Goal: Transaction & Acquisition: Purchase product/service

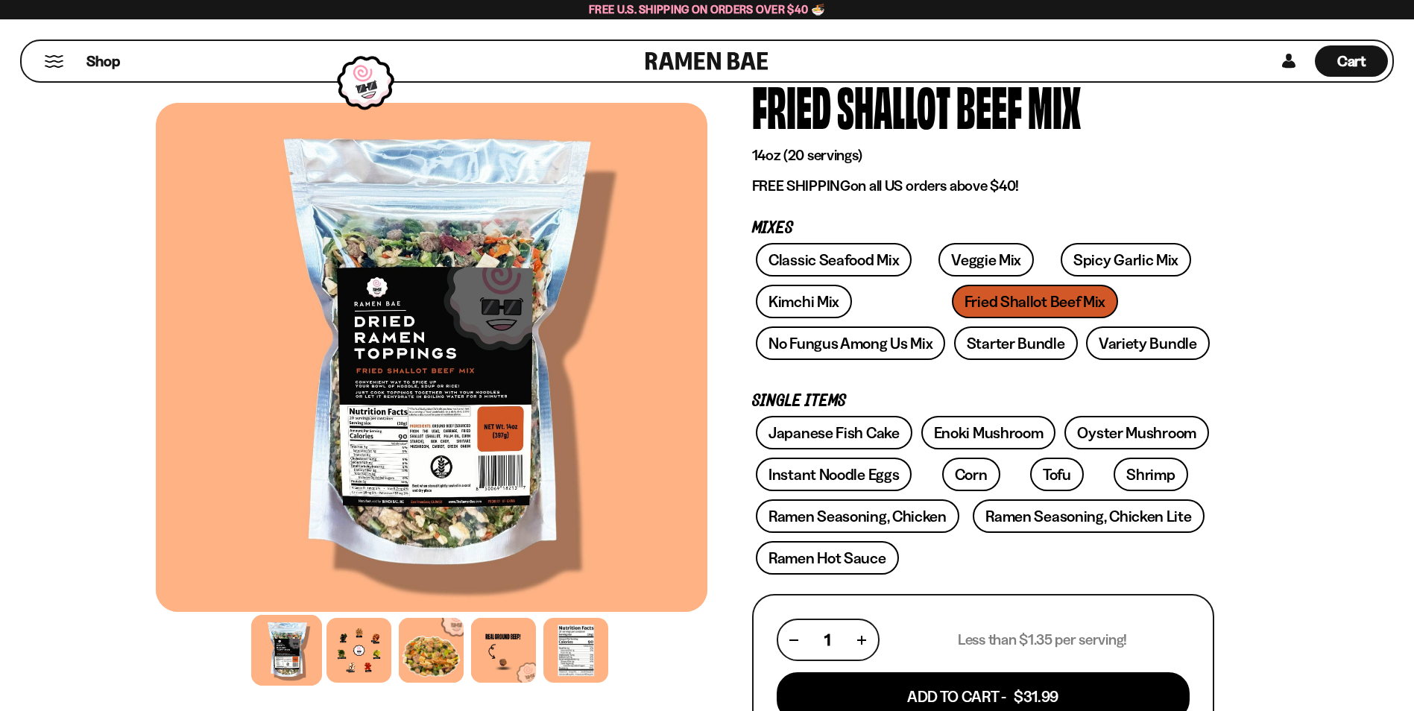
scroll to position [75, 0]
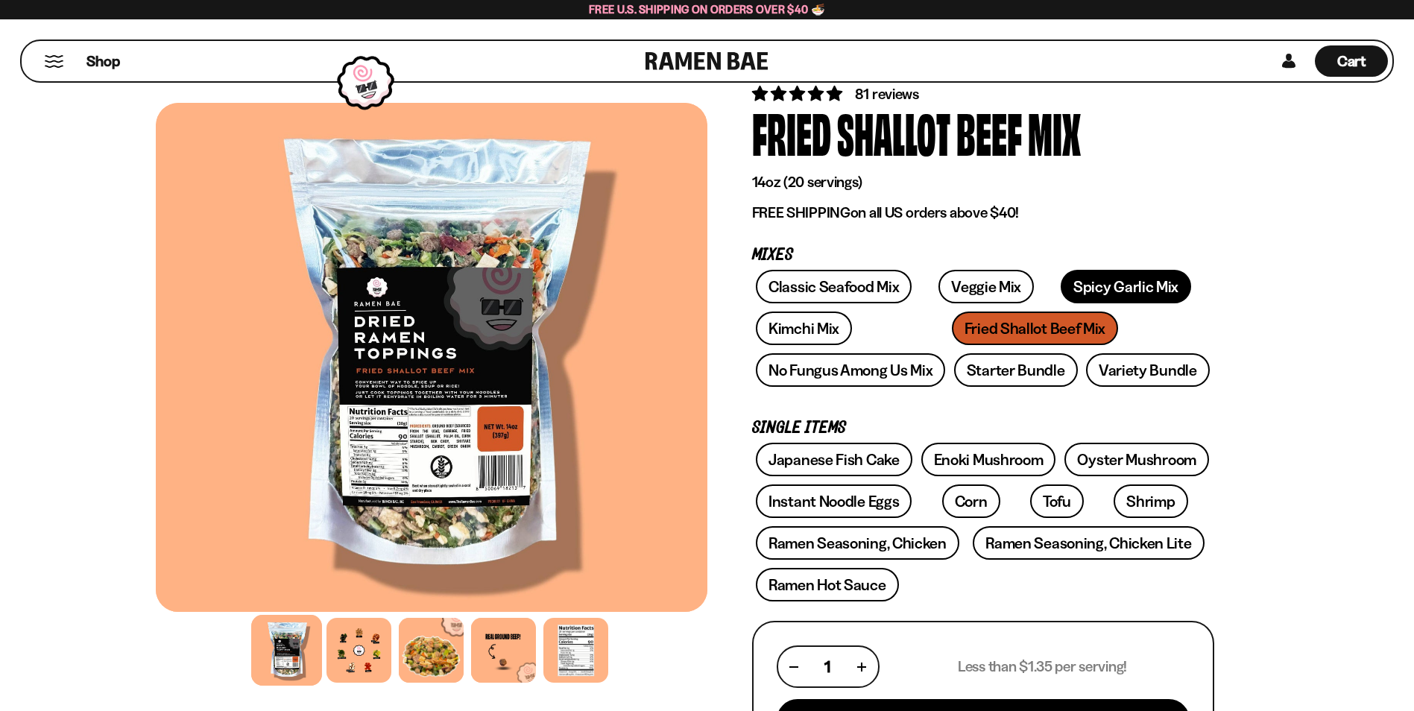
click at [1111, 280] on link "Spicy Garlic Mix" at bounding box center [1126, 287] width 130 height 34
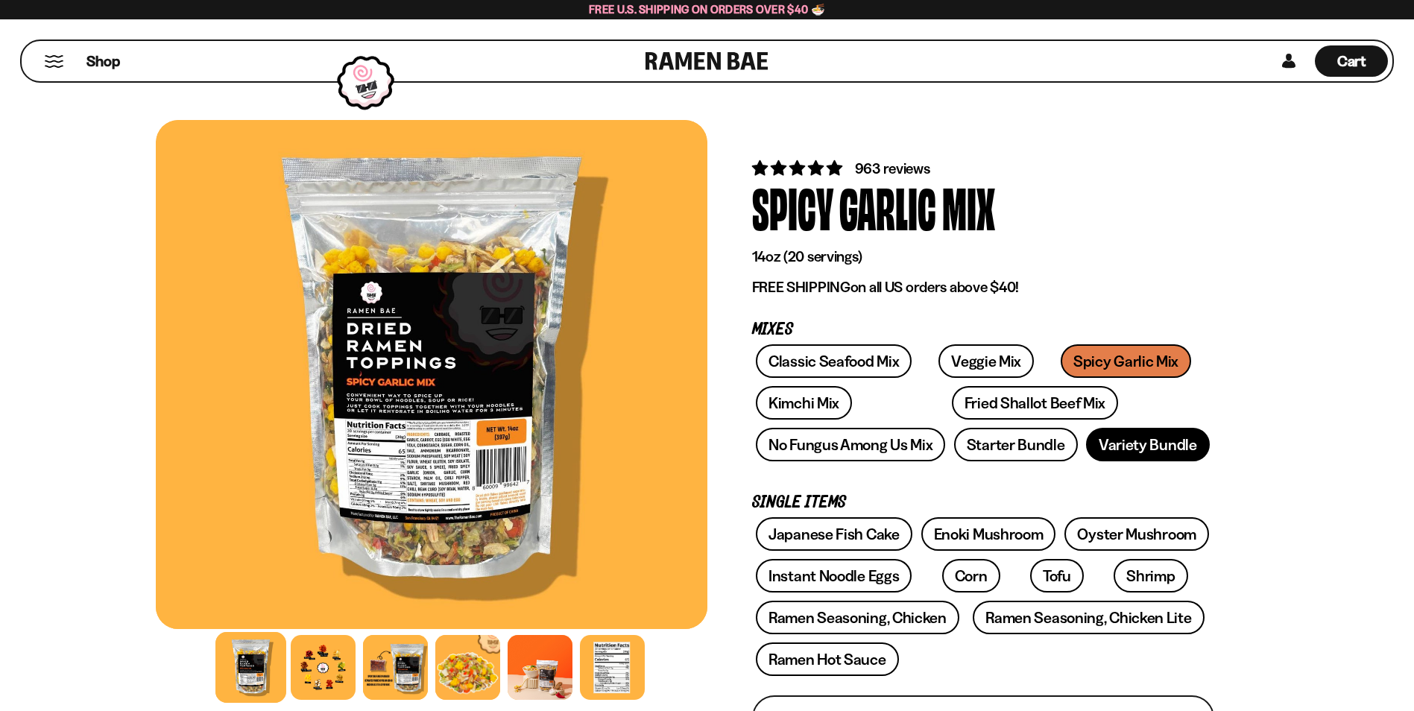
click at [1147, 443] on link "Variety Bundle" at bounding box center [1148, 445] width 124 height 34
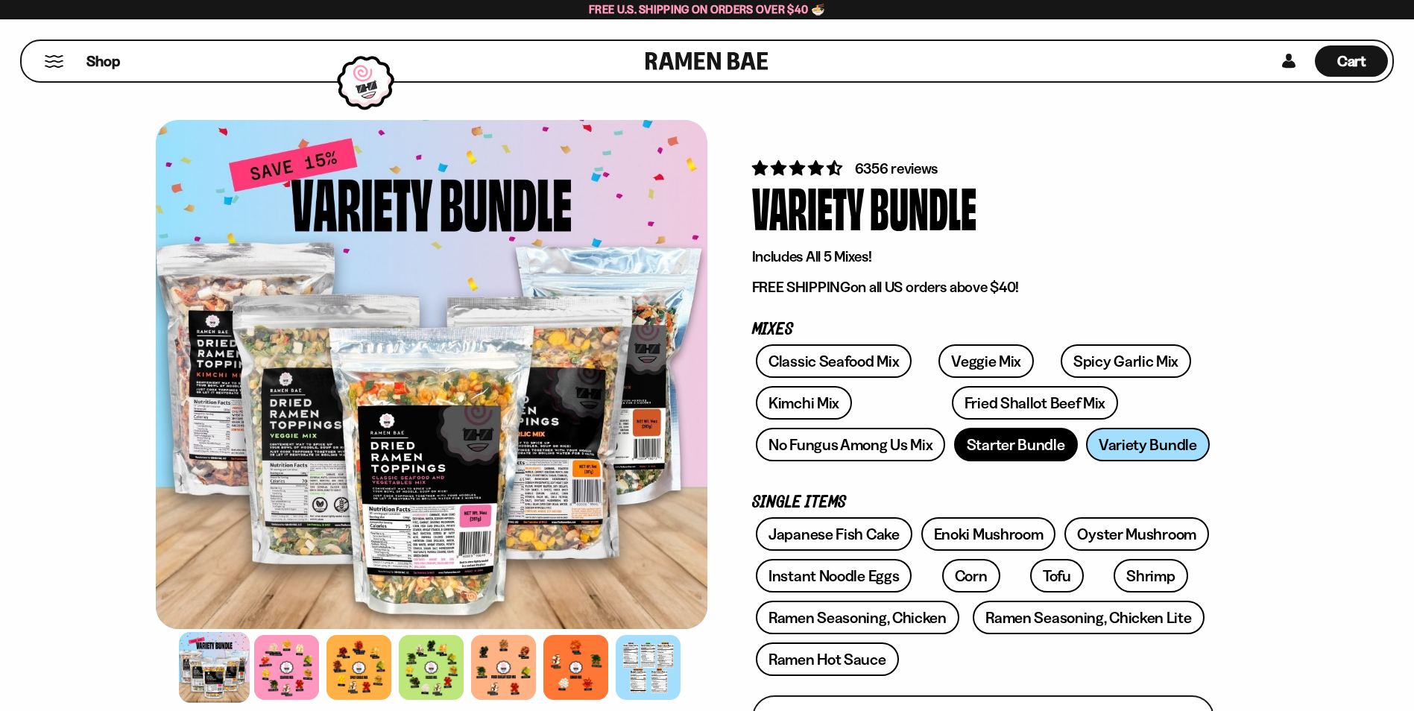
click at [1021, 446] on link "Starter Bundle" at bounding box center [1016, 445] width 124 height 34
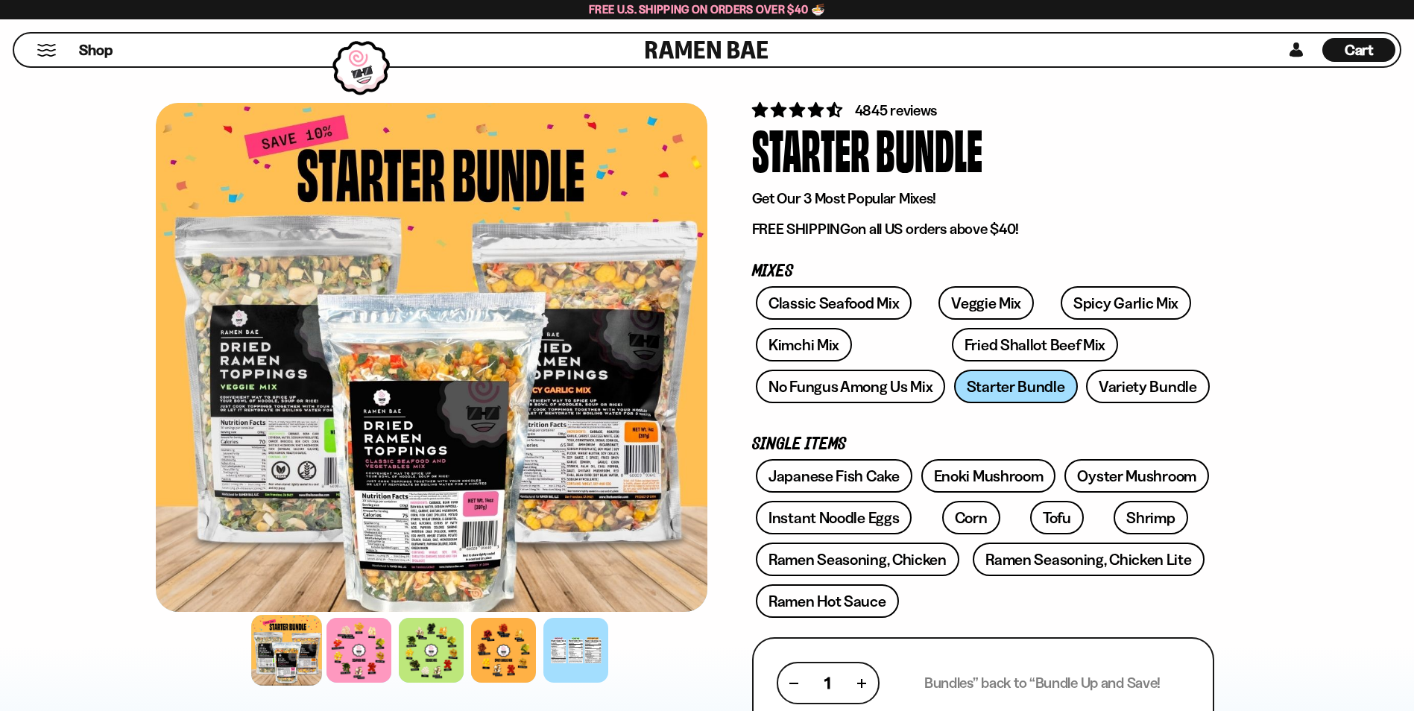
scroll to position [224, 0]
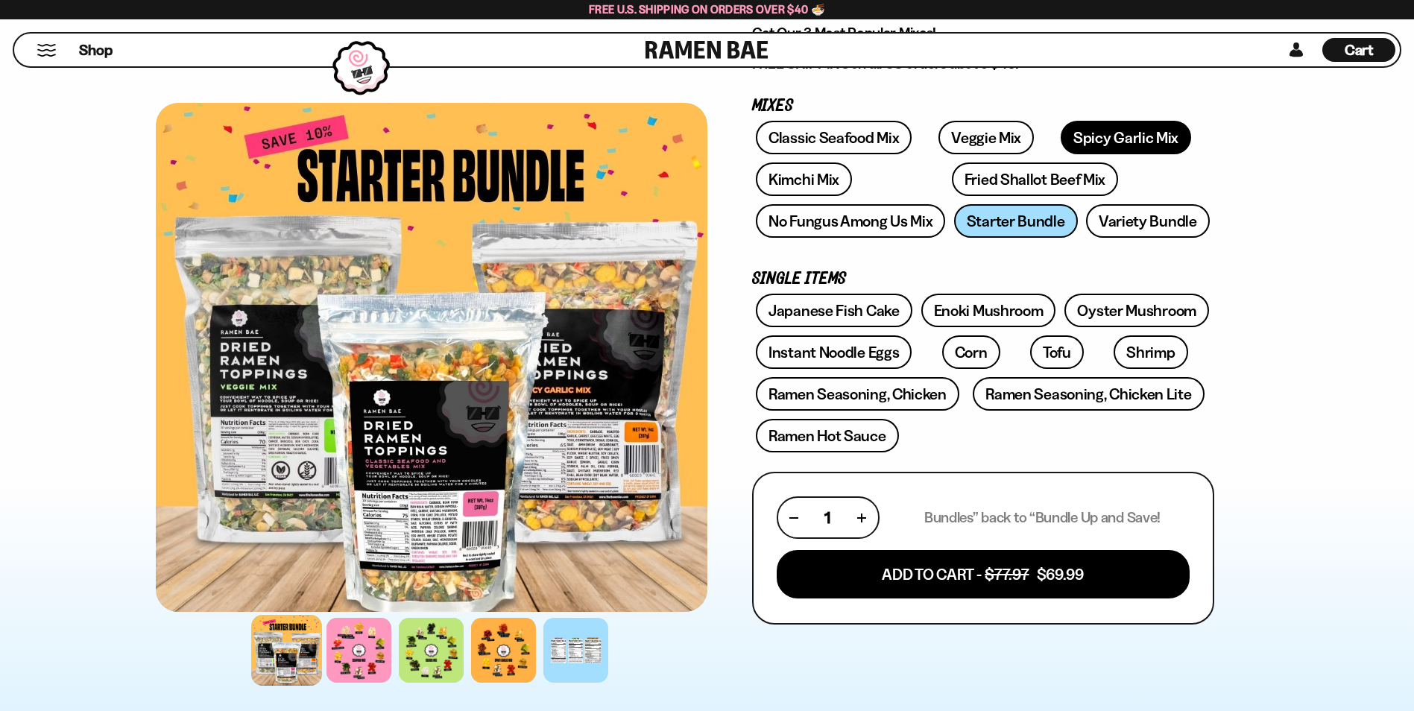
click at [1114, 137] on link "Spicy Garlic Mix" at bounding box center [1126, 138] width 130 height 34
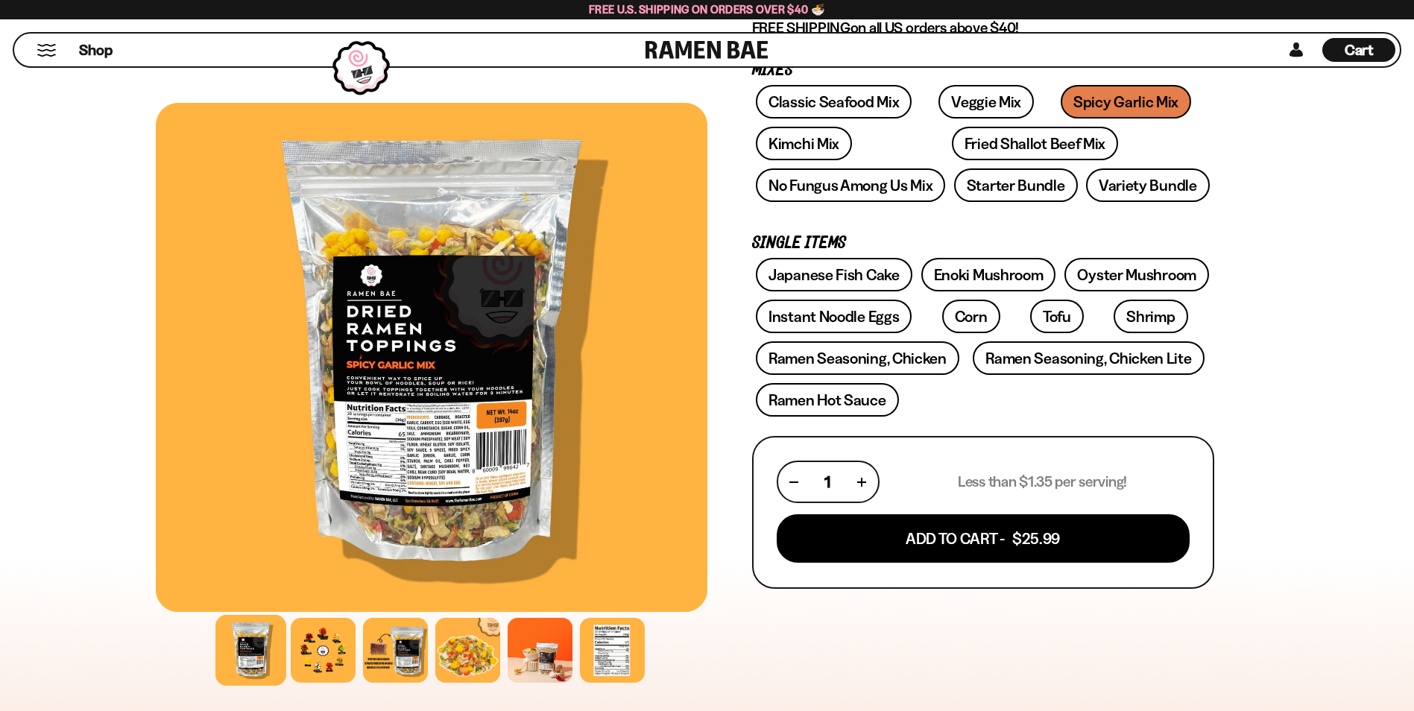
scroll to position [224, 0]
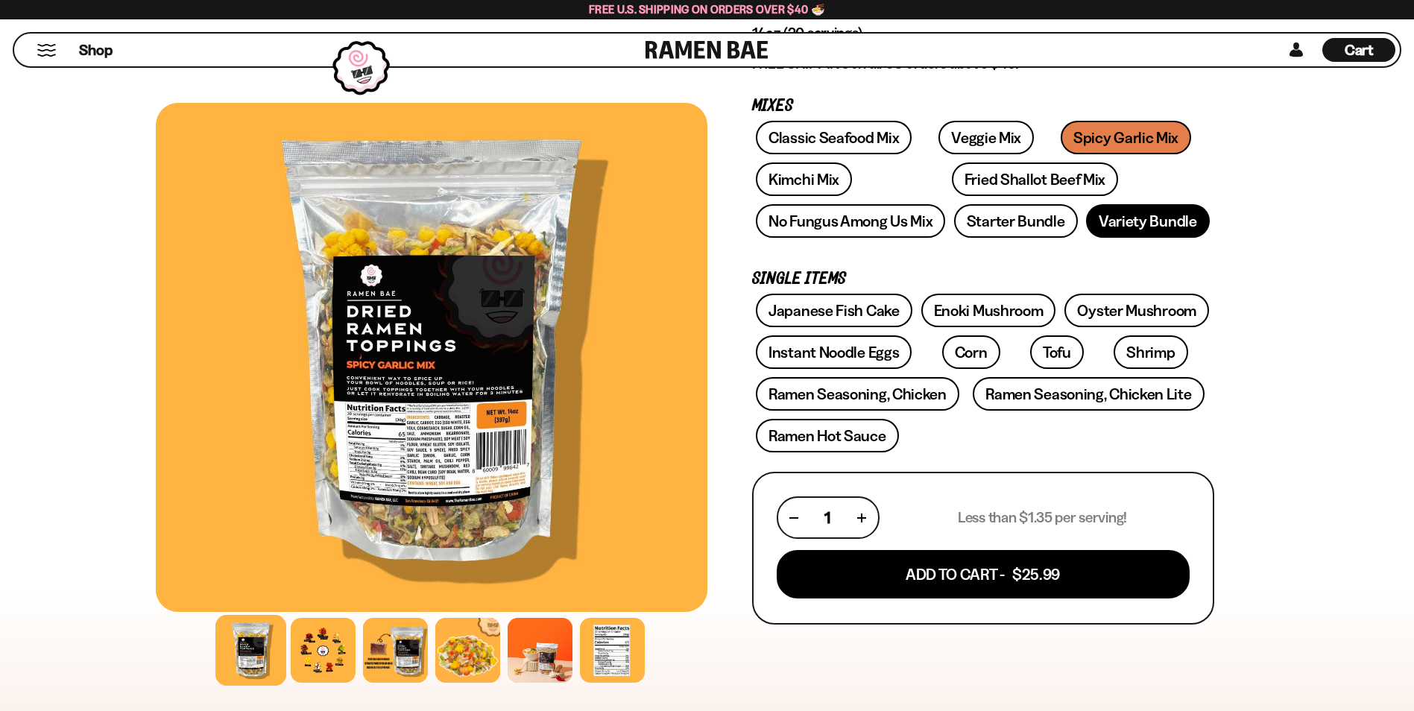
click at [1145, 224] on link "Variety Bundle" at bounding box center [1148, 221] width 124 height 34
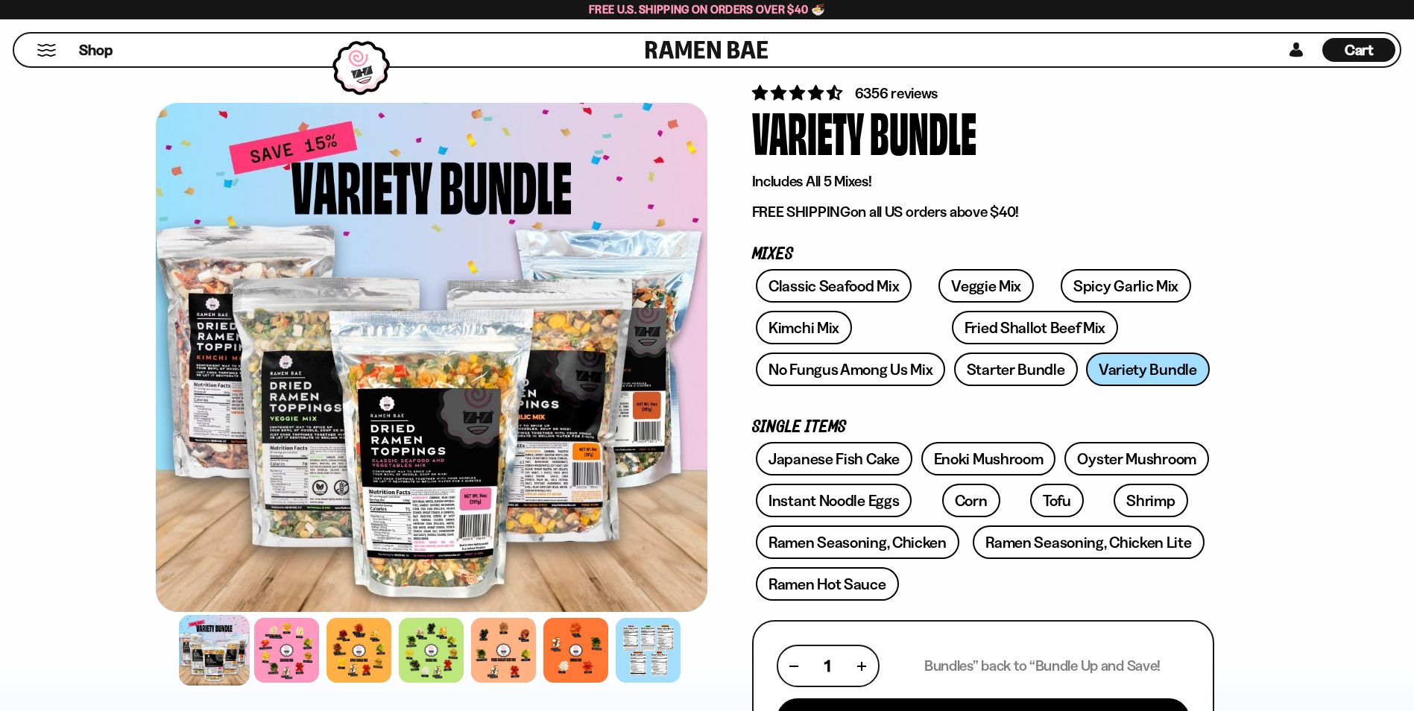
scroll to position [75, 0]
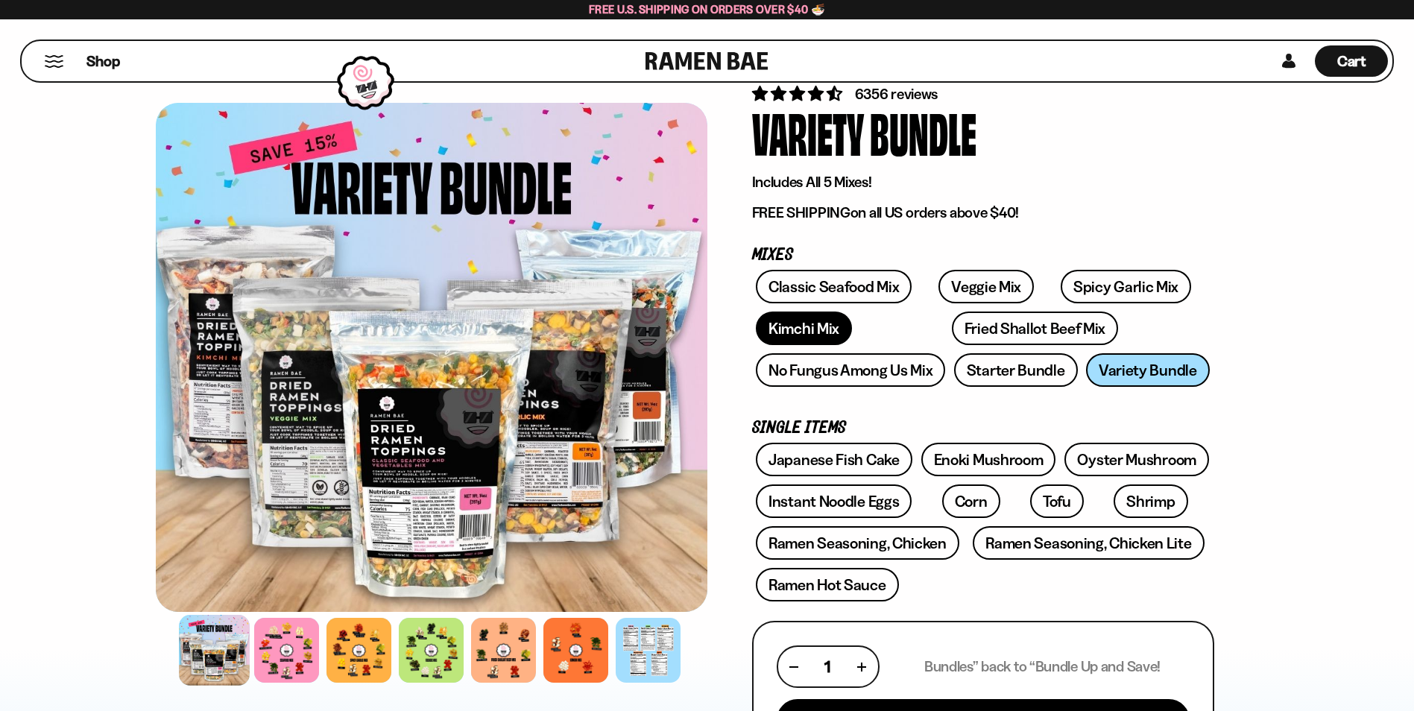
click at [782, 328] on link "Kimchi Mix" at bounding box center [804, 329] width 96 height 34
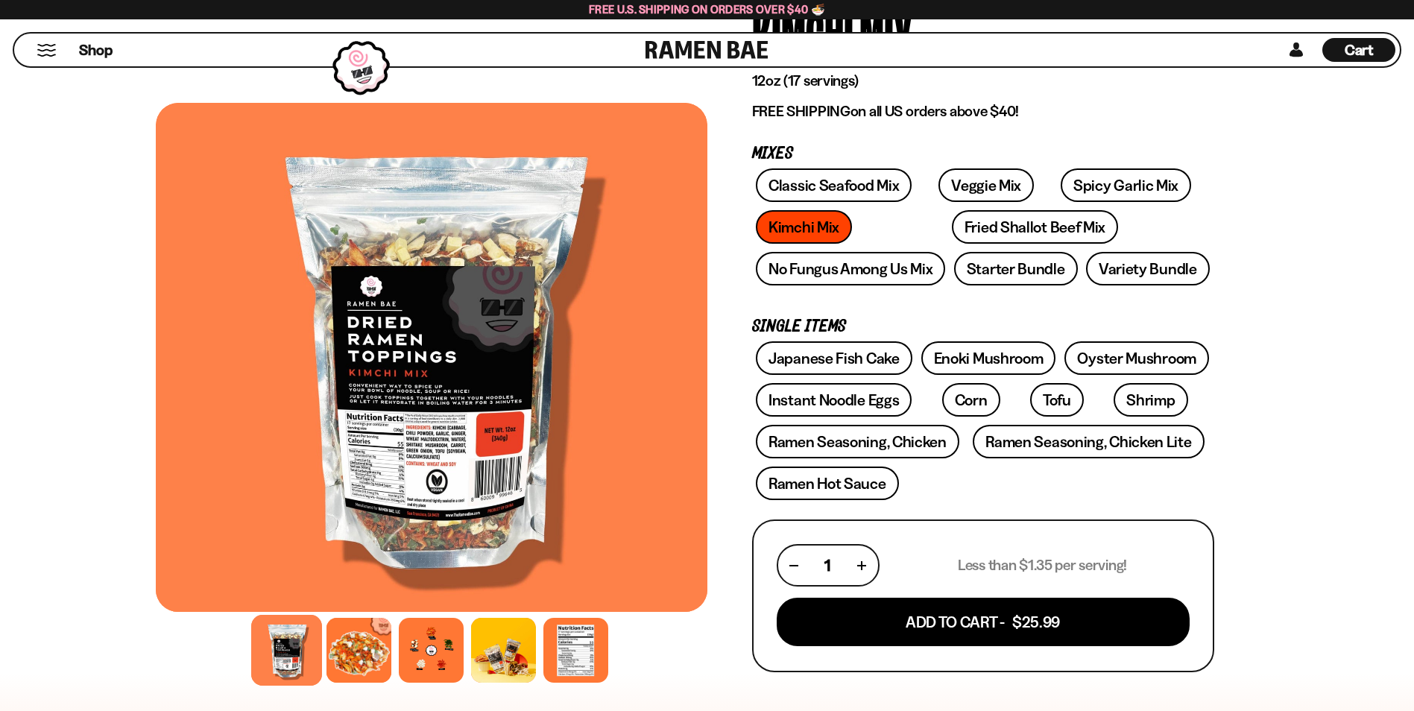
scroll to position [149, 0]
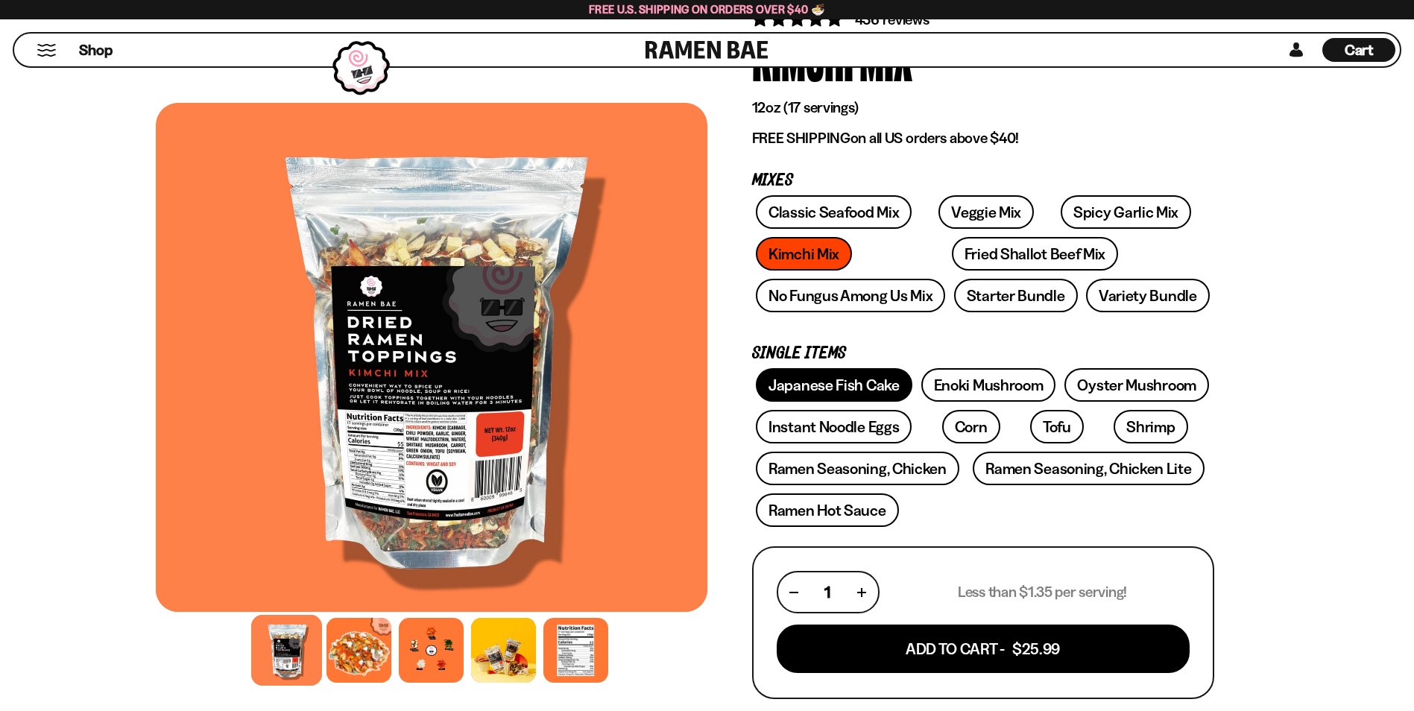
click at [800, 373] on link "Japanese Fish Cake" at bounding box center [834, 385] width 157 height 34
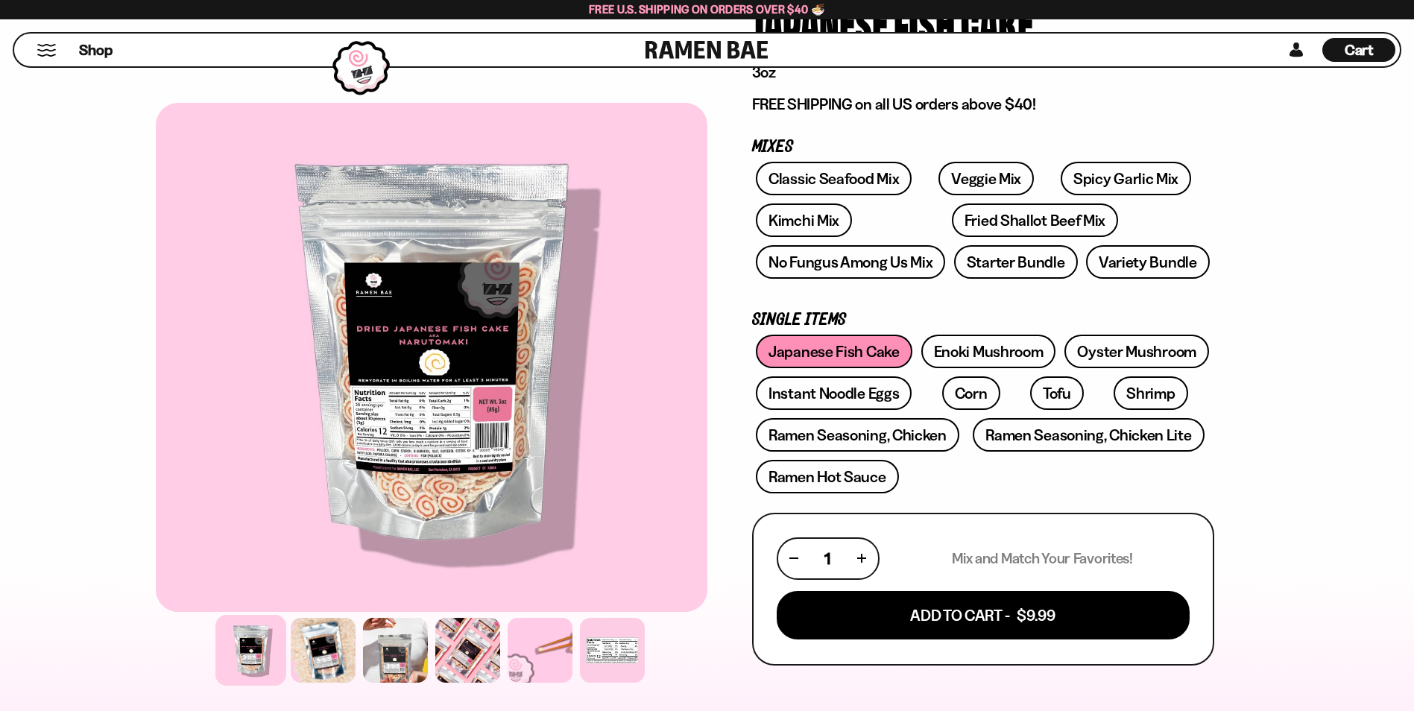
scroll to position [149, 0]
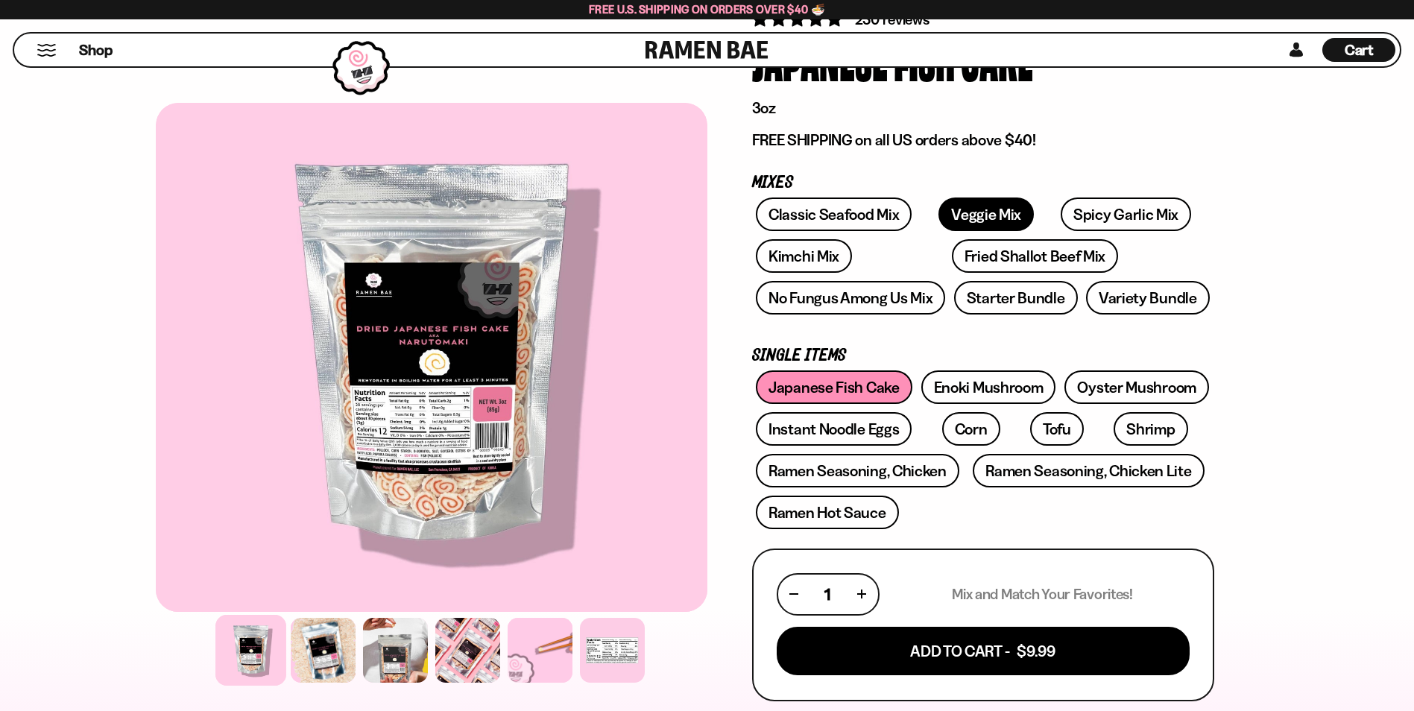
click at [971, 205] on link "Veggie Mix" at bounding box center [986, 215] width 95 height 34
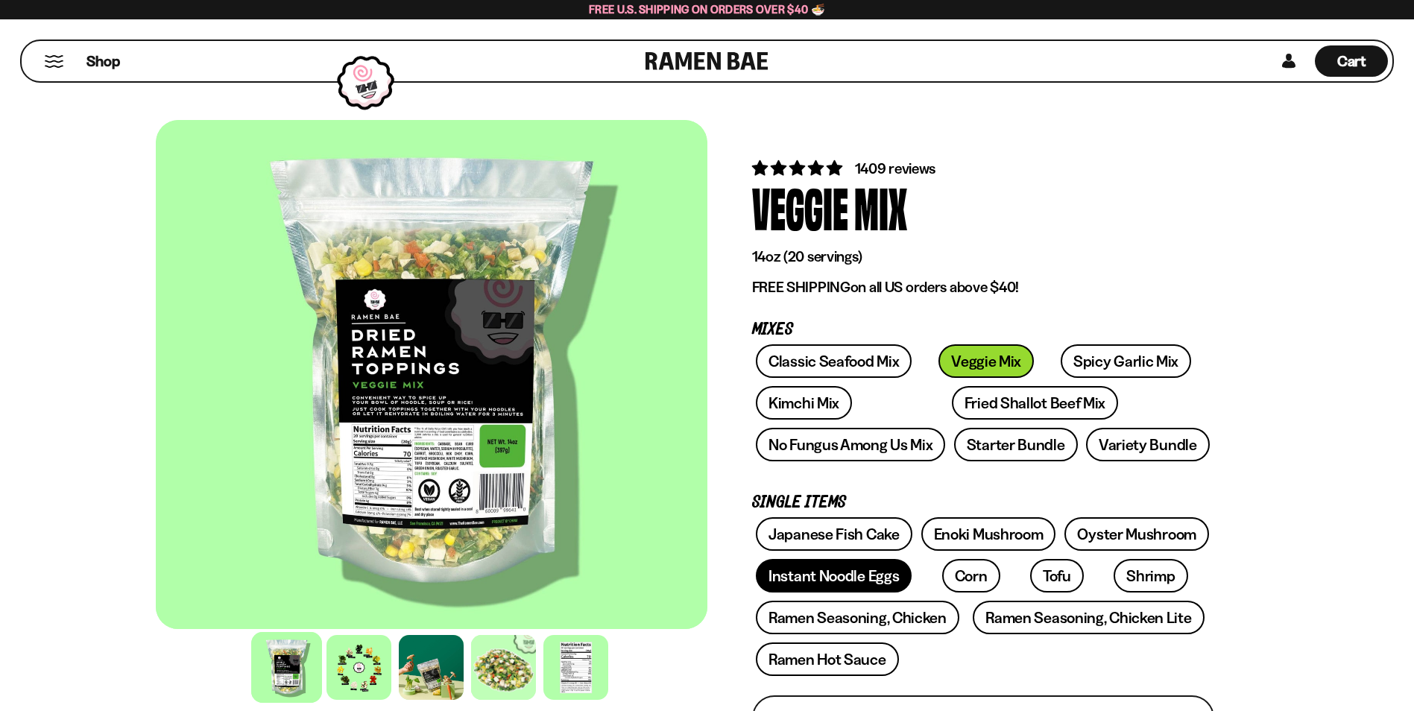
click at [851, 587] on link "Instant Noodle Eggs" at bounding box center [834, 576] width 156 height 34
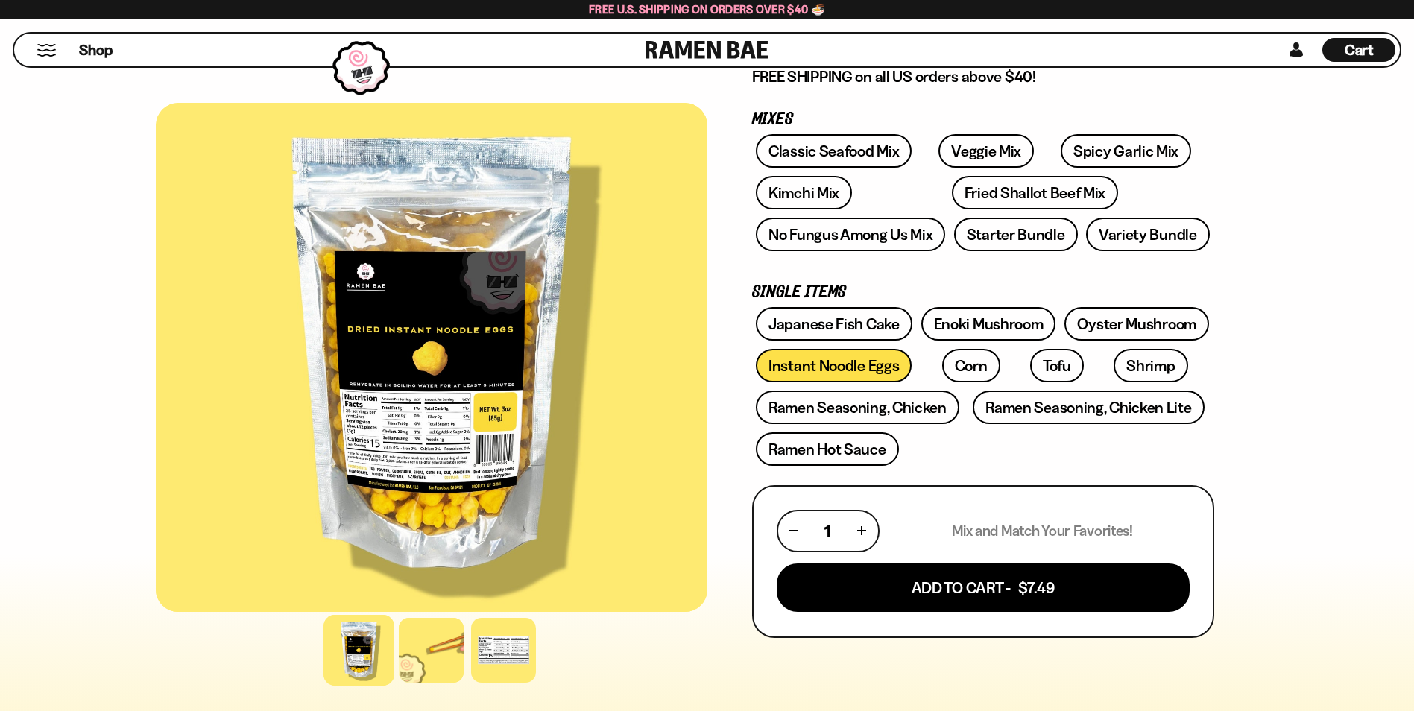
scroll to position [224, 0]
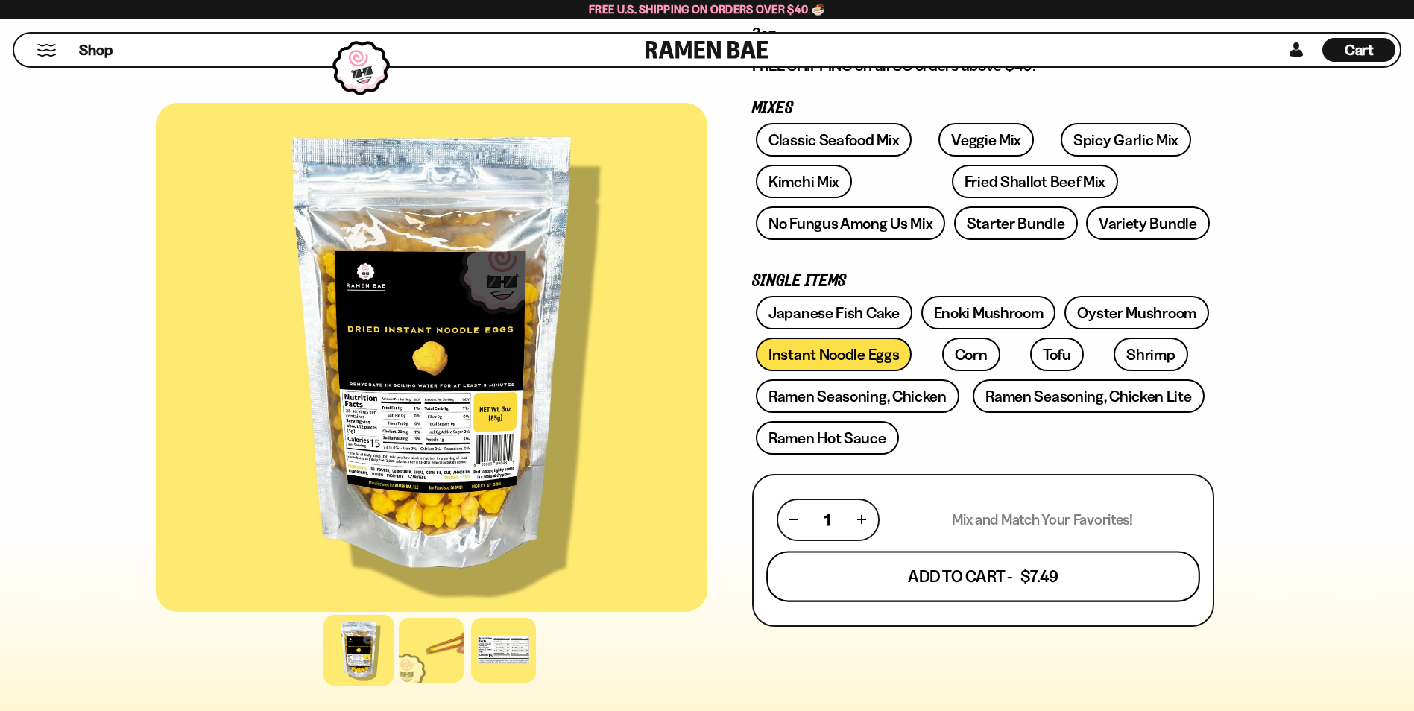
click at [1030, 570] on button "Add To Cart - $7.49" at bounding box center [983, 576] width 434 height 51
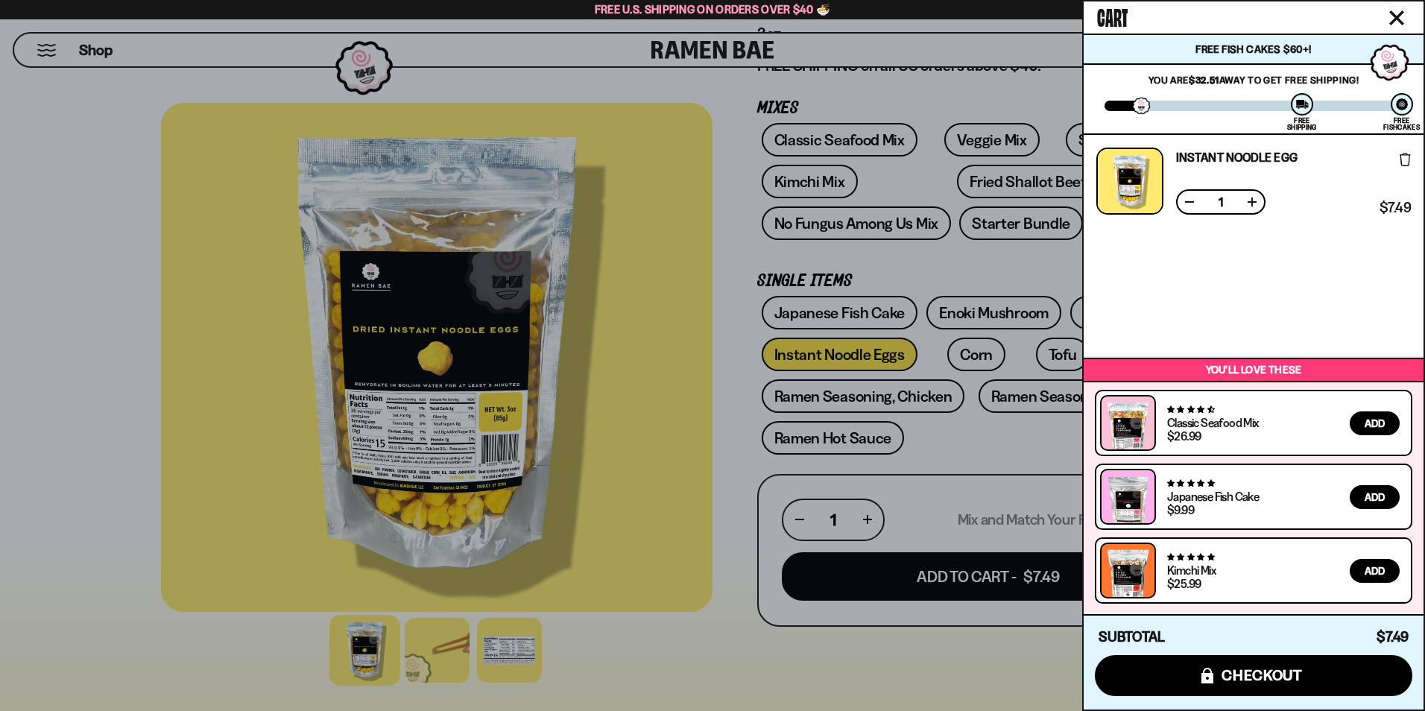
click at [1400, 10] on button "Close cart" at bounding box center [1397, 18] width 22 height 22
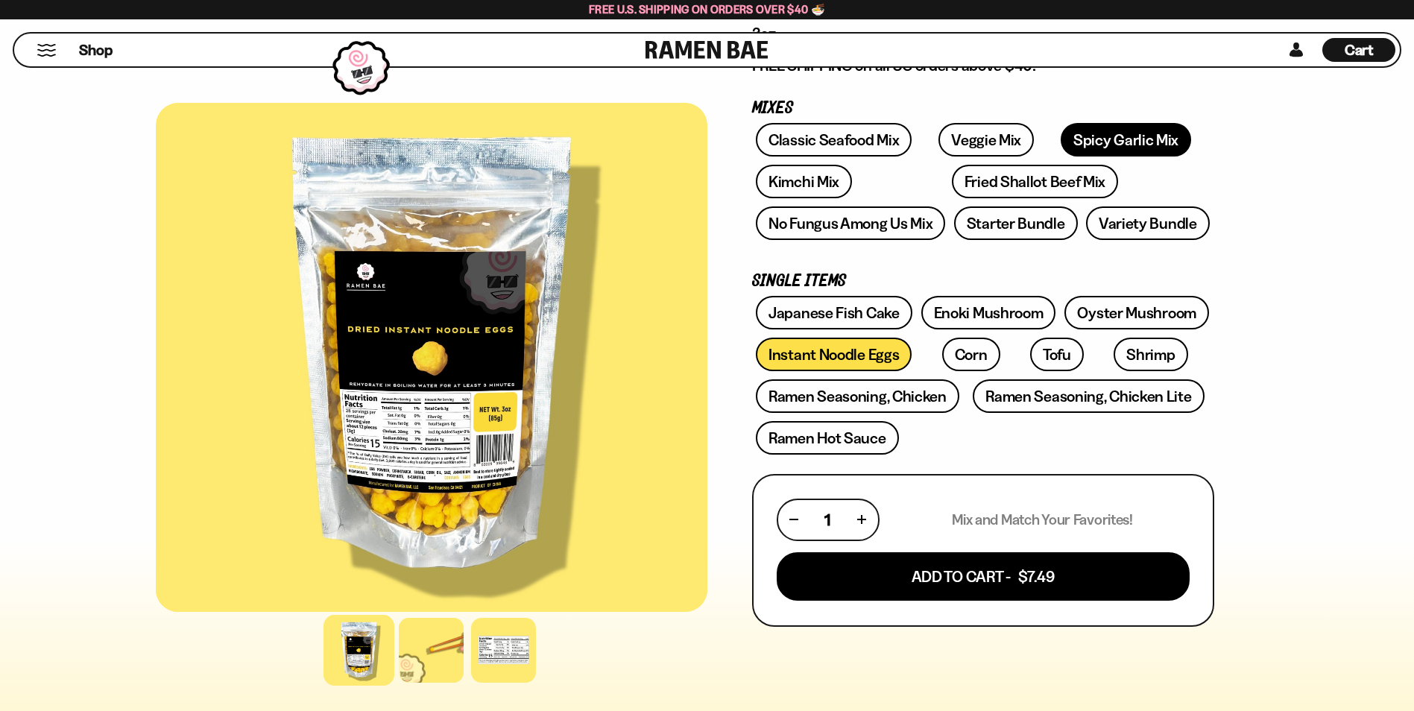
click at [1111, 139] on link "Spicy Garlic Mix" at bounding box center [1126, 140] width 130 height 34
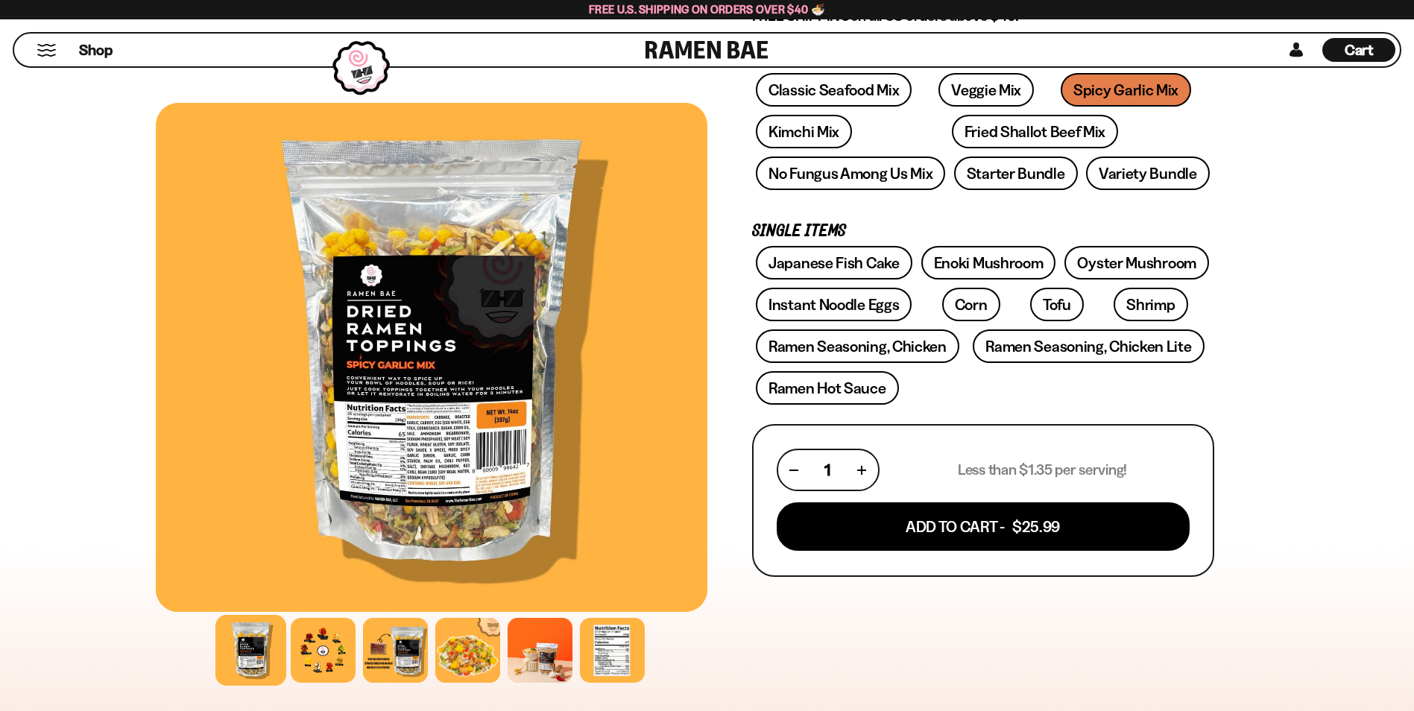
scroll to position [298, 0]
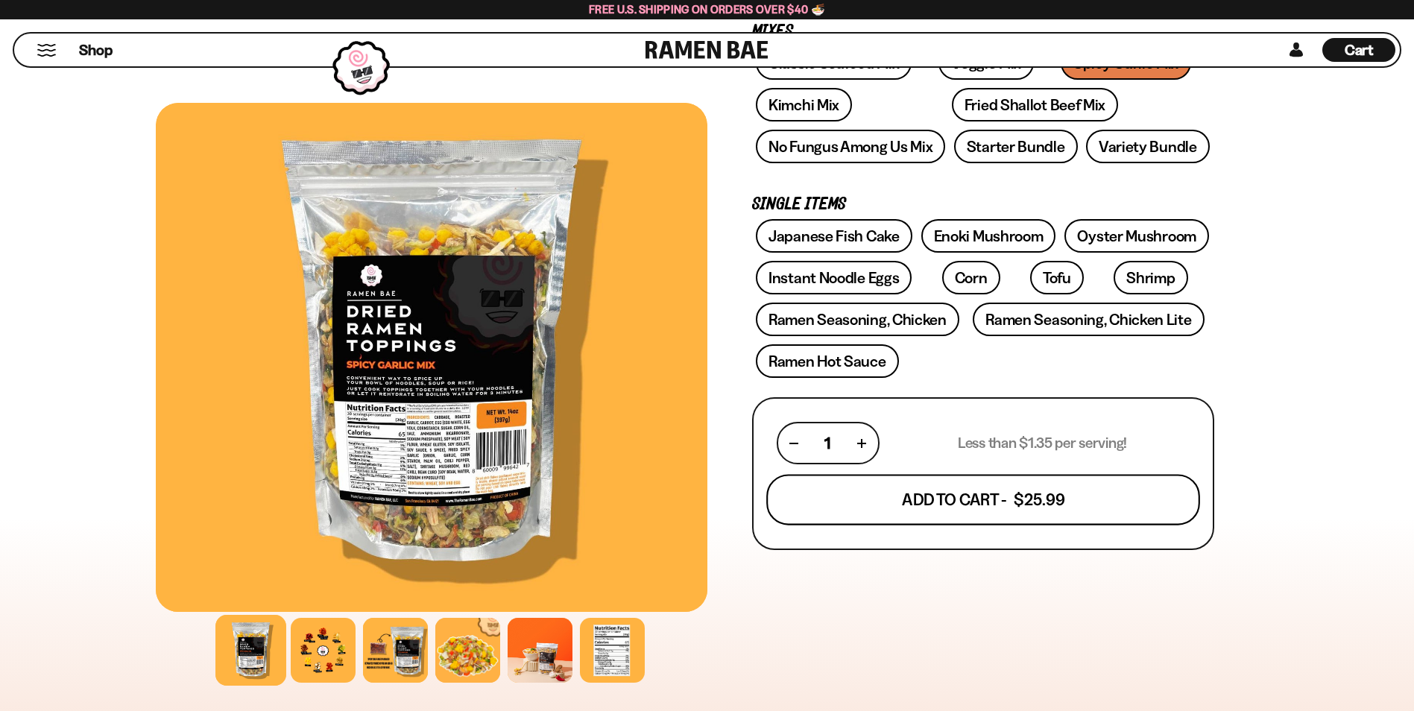
click at [1011, 493] on button "Add To Cart - $25.99" at bounding box center [983, 500] width 434 height 51
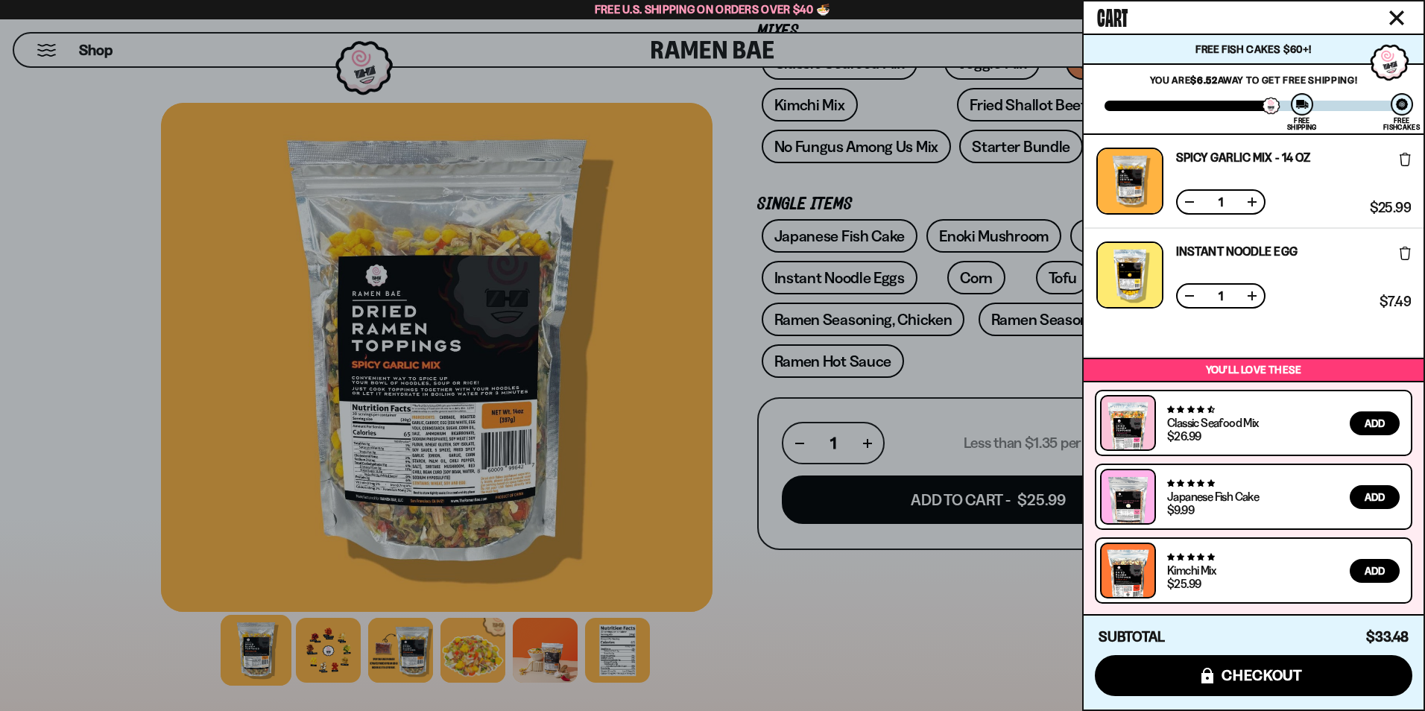
click at [1396, 12] on icon "Close cart" at bounding box center [1397, 17] width 15 height 15
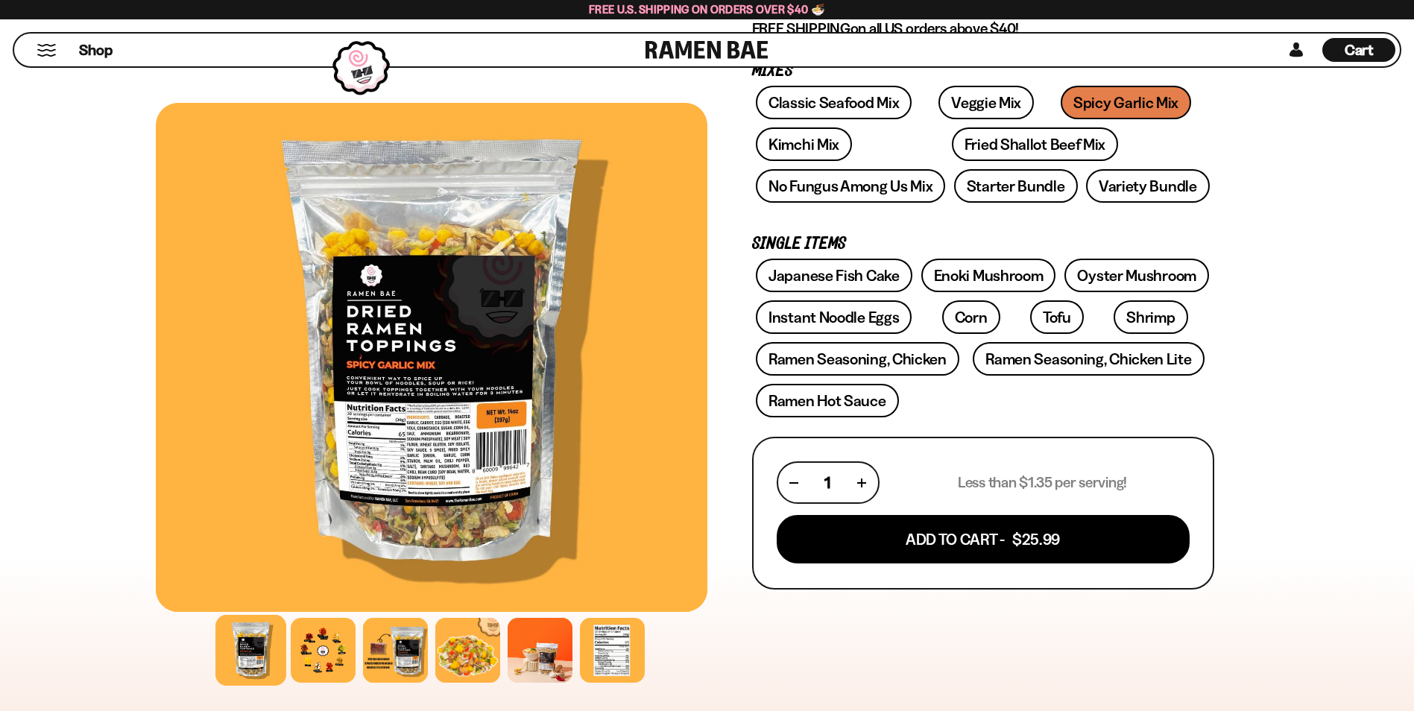
scroll to position [224, 0]
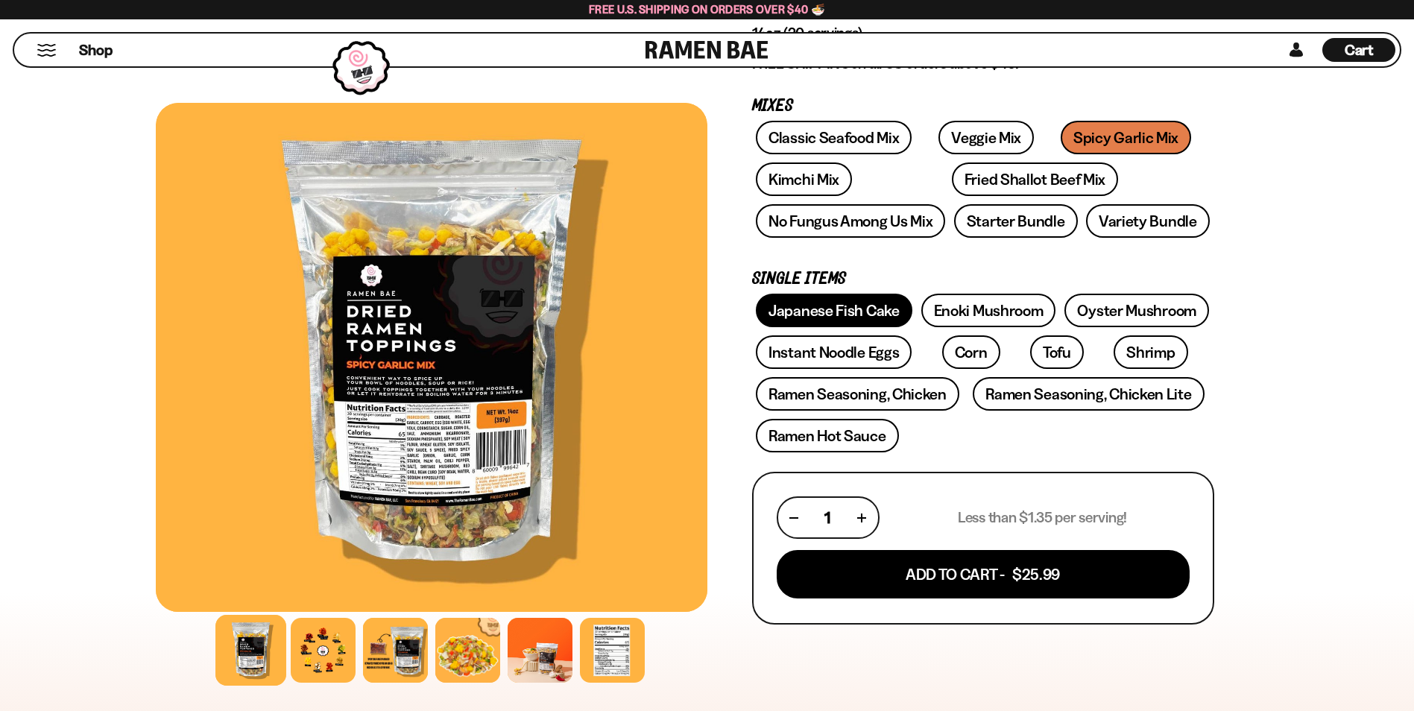
click at [795, 306] on link "Japanese Fish Cake" at bounding box center [834, 311] width 157 height 34
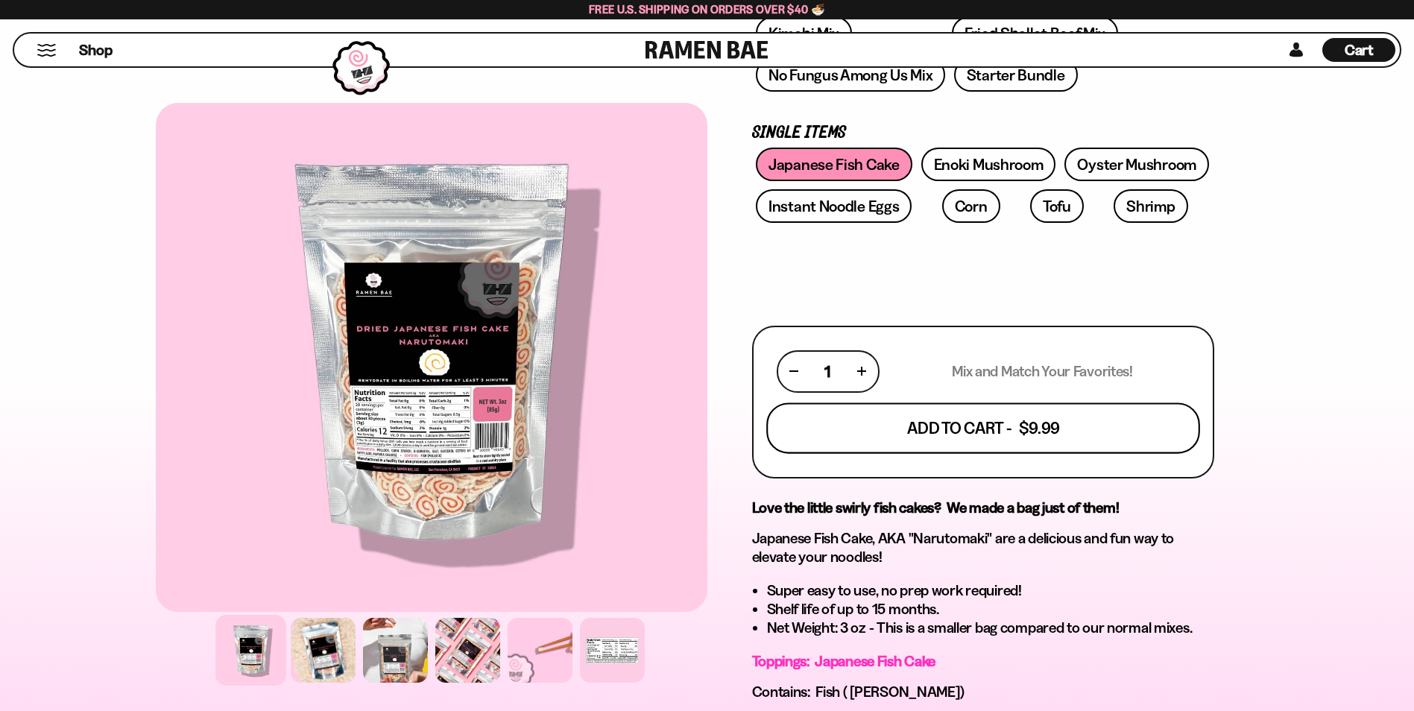
scroll to position [373, 0]
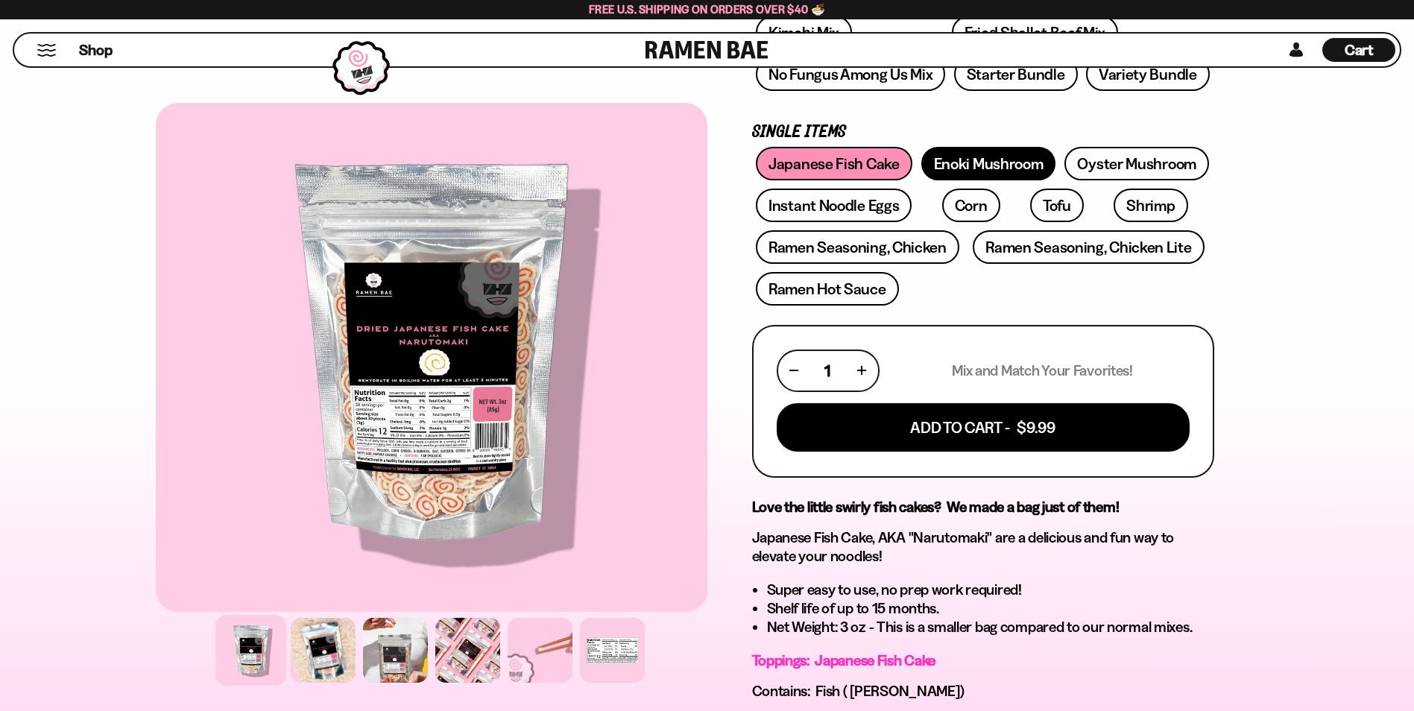
drag, startPoint x: 1009, startPoint y: 163, endPoint x: 1006, endPoint y: 171, distance: 9.0
click at [1010, 163] on link "Enoki Mushroom" at bounding box center [988, 164] width 135 height 34
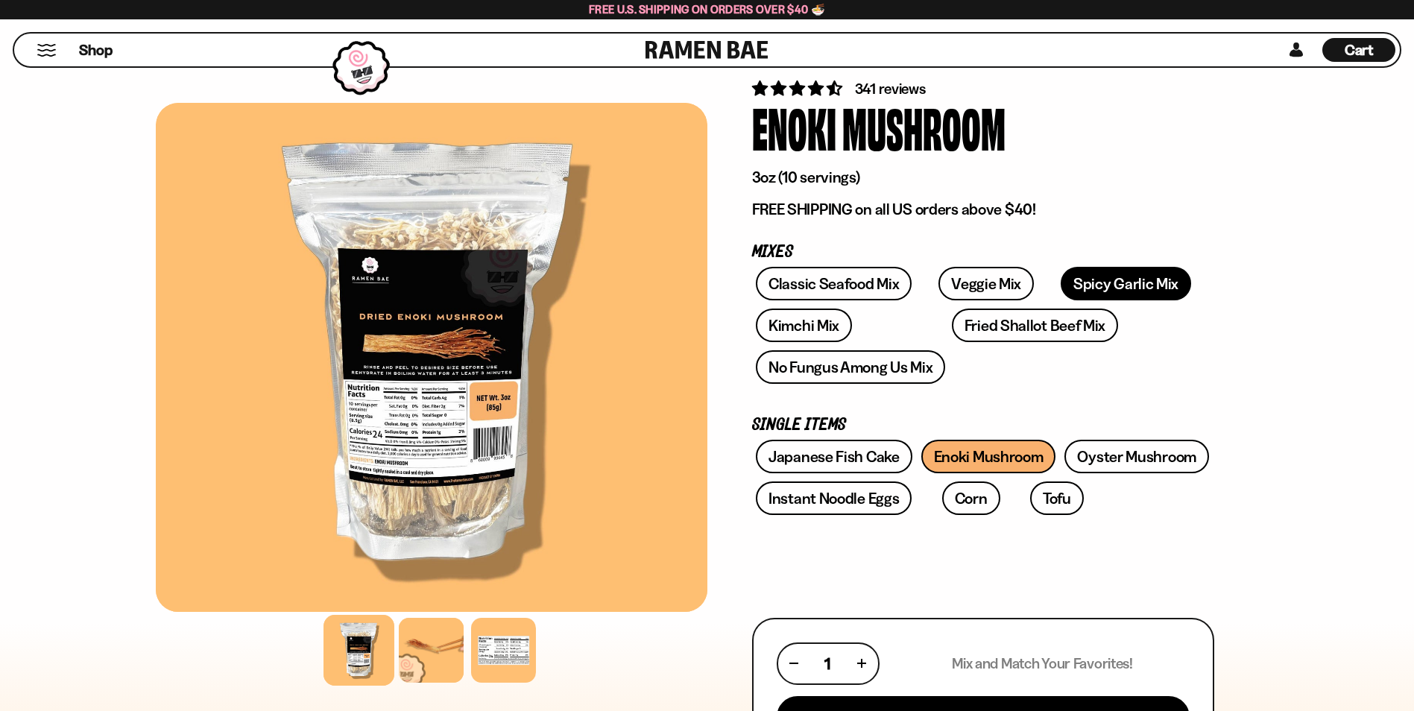
scroll to position [298, 0]
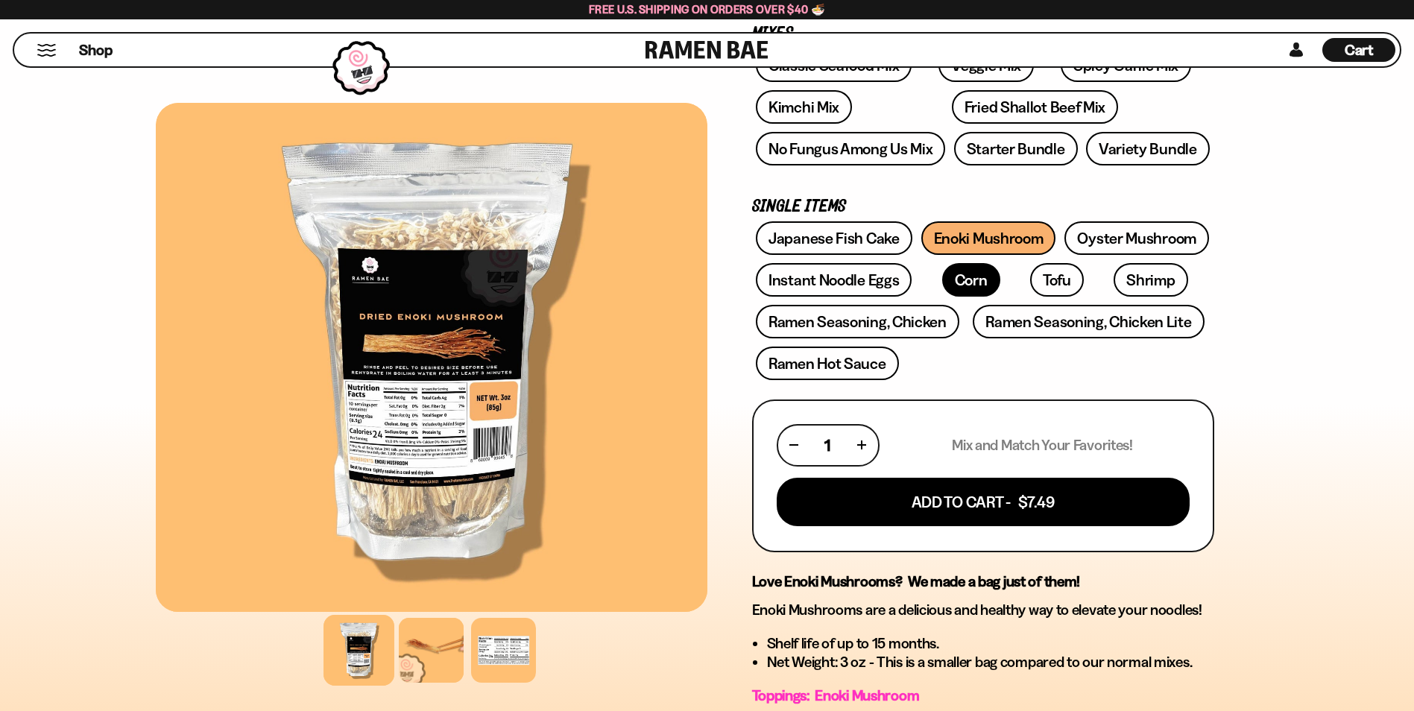
click at [951, 273] on link "Corn" at bounding box center [971, 280] width 58 height 34
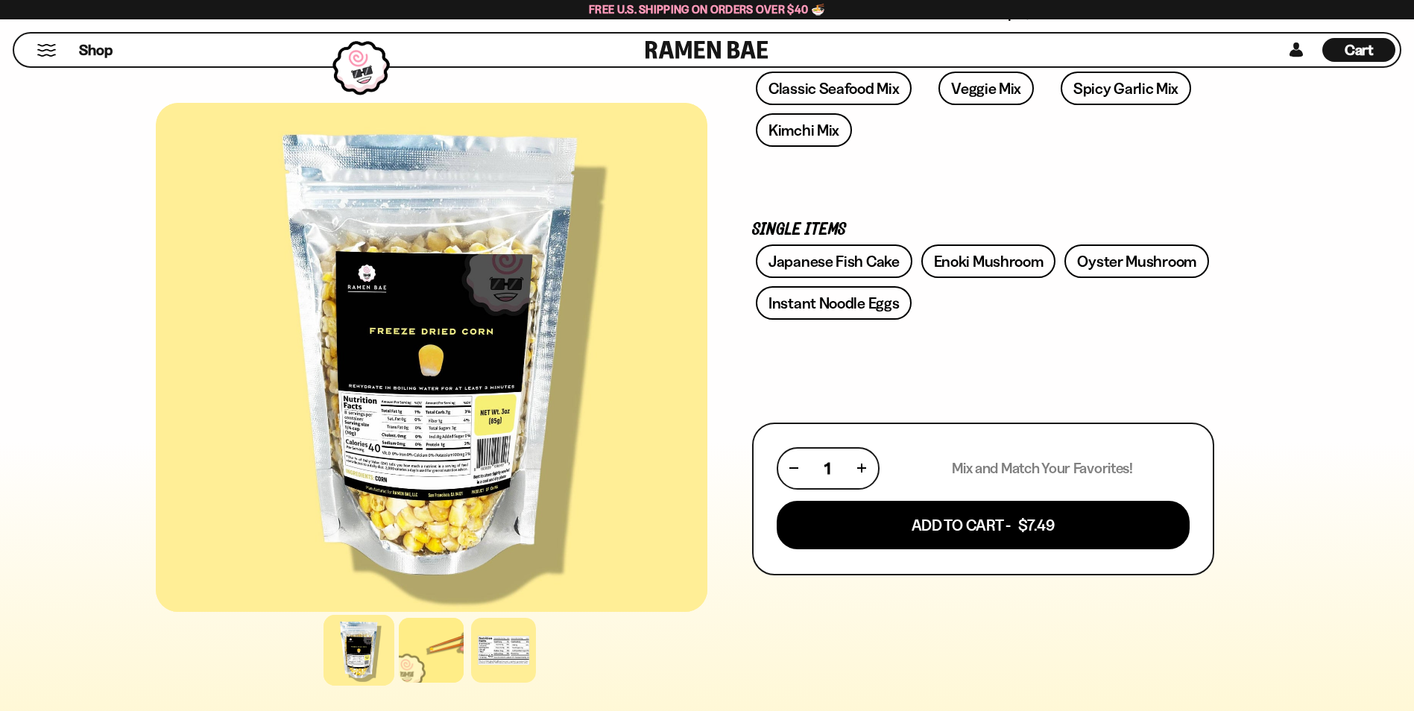
scroll to position [298, 0]
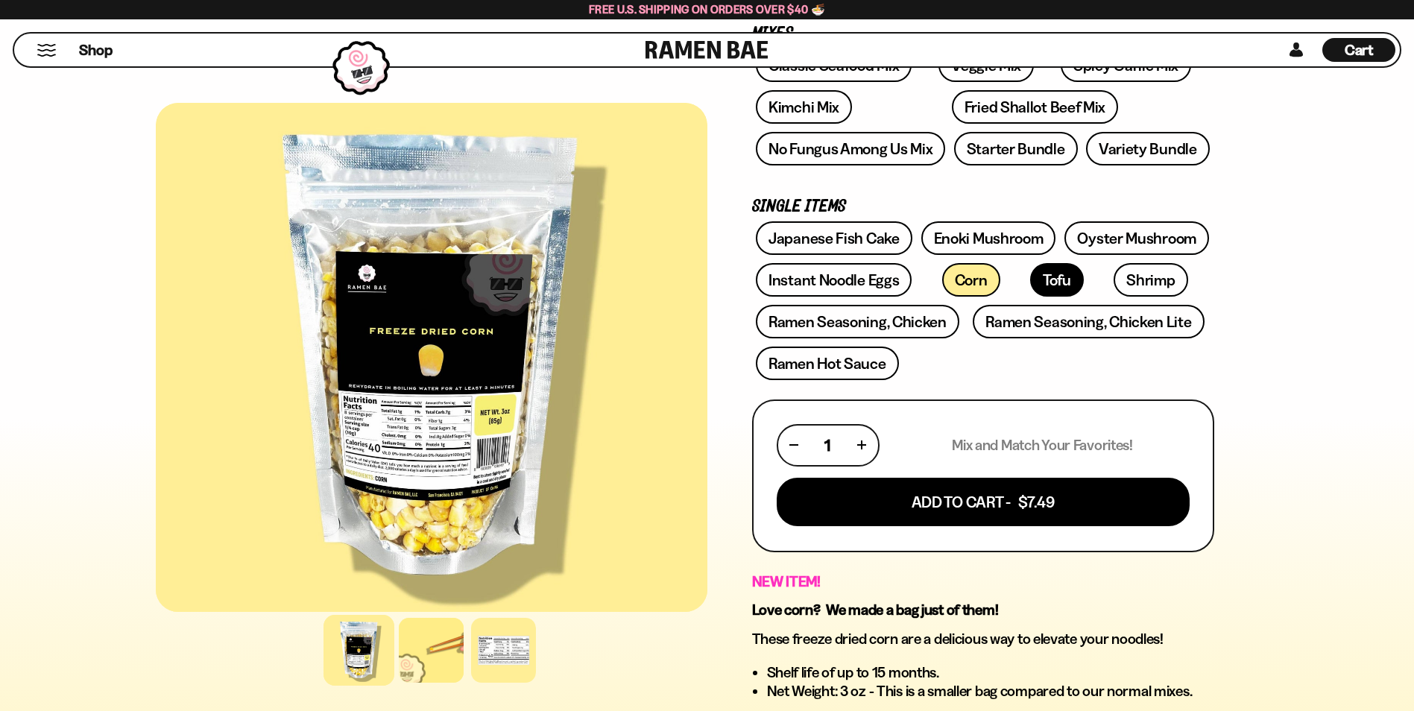
click at [1030, 279] on link "Tofu" at bounding box center [1057, 280] width 54 height 34
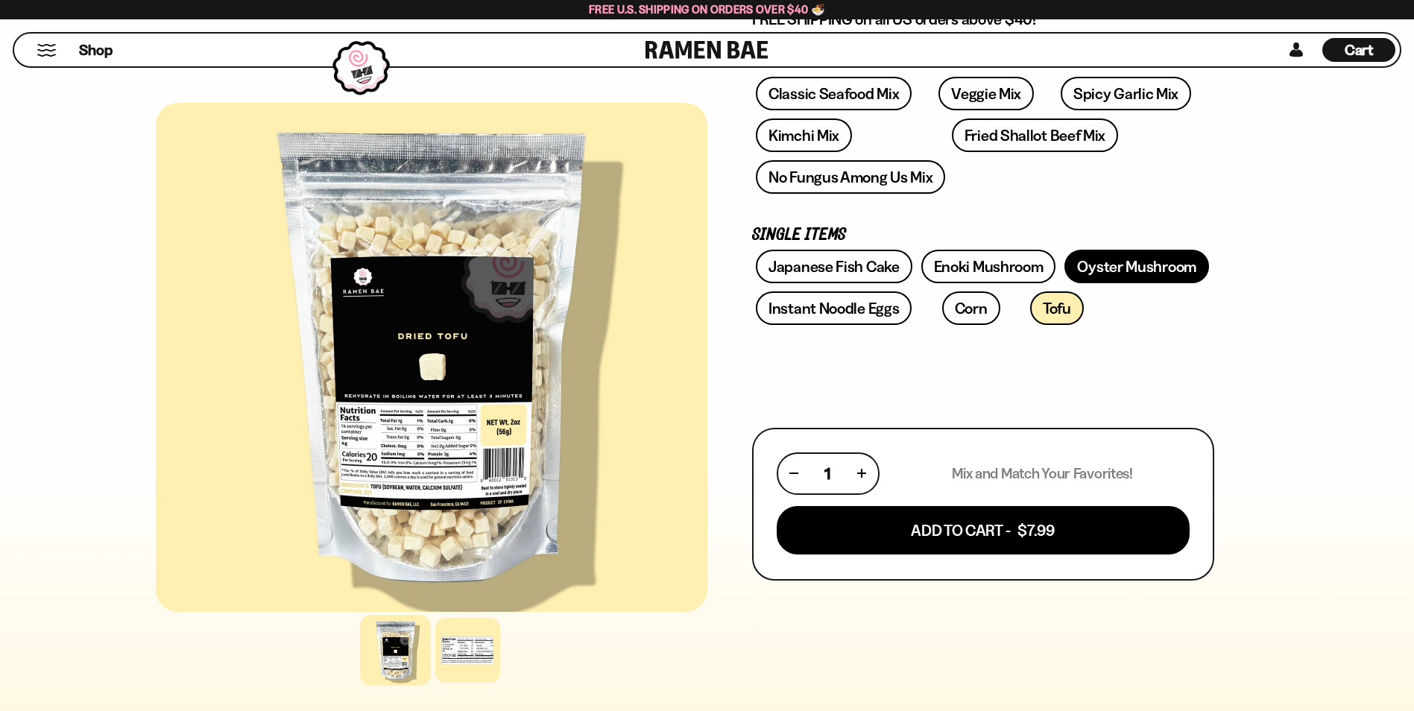
scroll to position [298, 0]
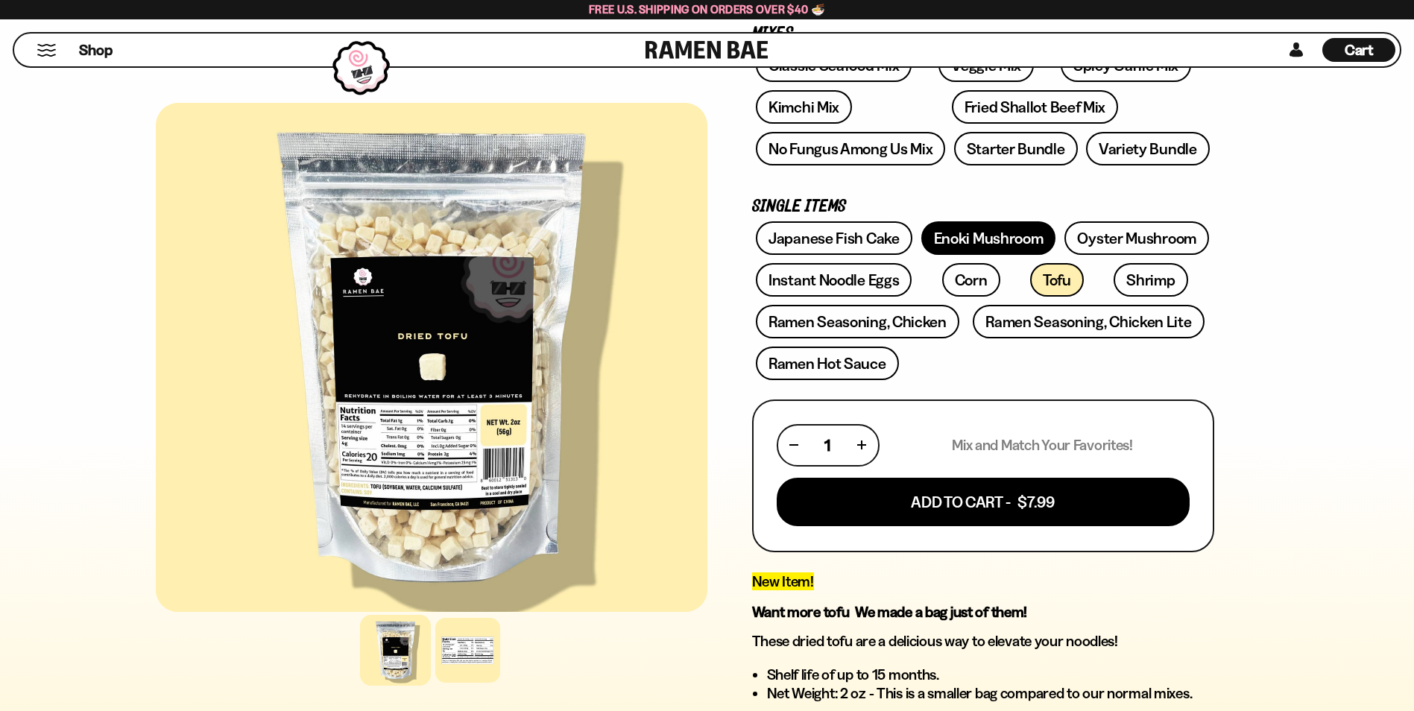
click at [966, 233] on link "Enoki Mushroom" at bounding box center [988, 238] width 135 height 34
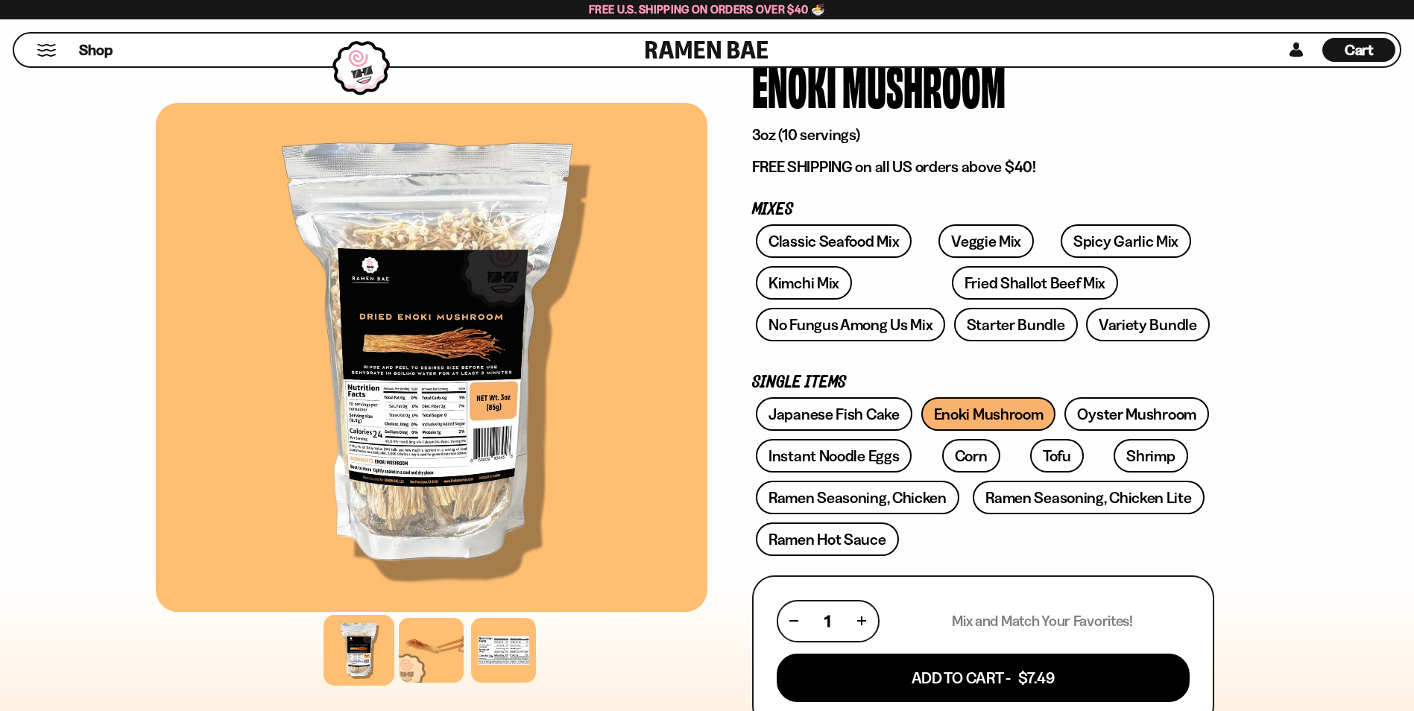
scroll to position [149, 0]
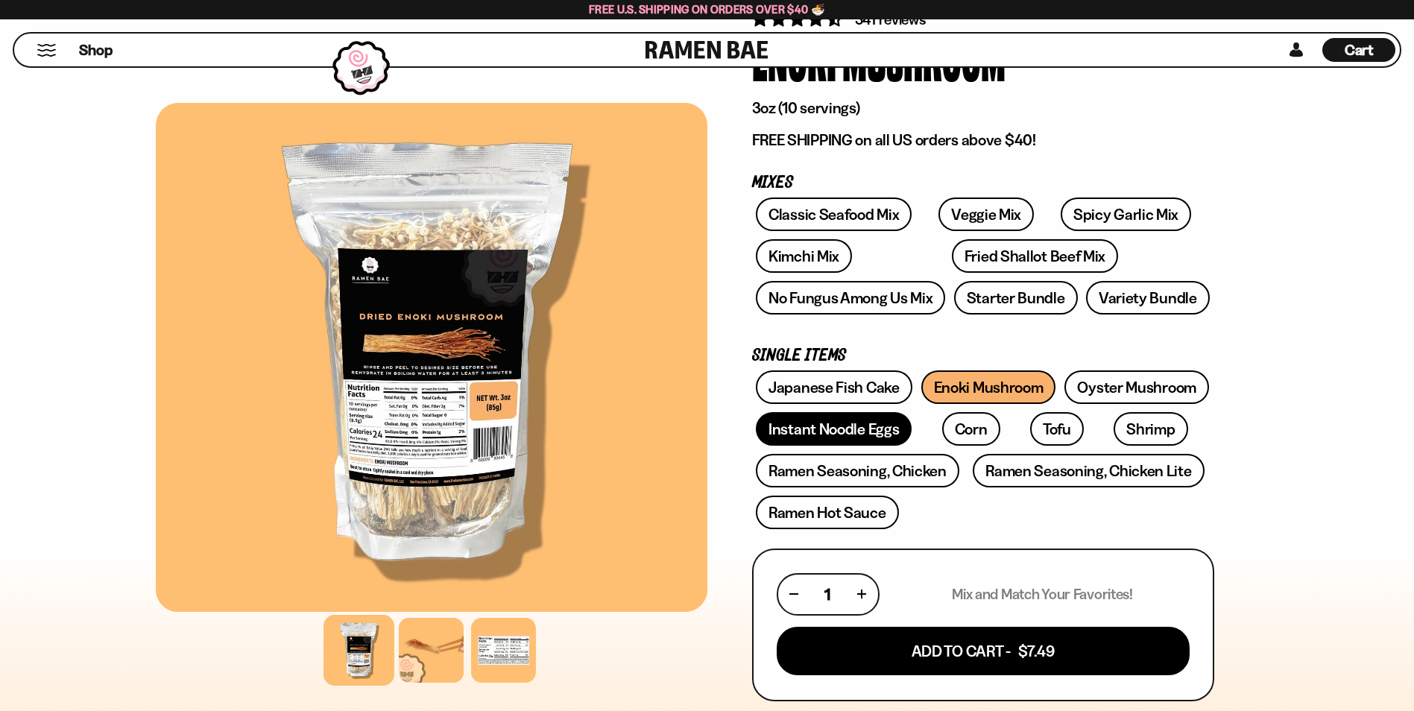
click at [819, 426] on link "Instant Noodle Eggs" at bounding box center [834, 429] width 156 height 34
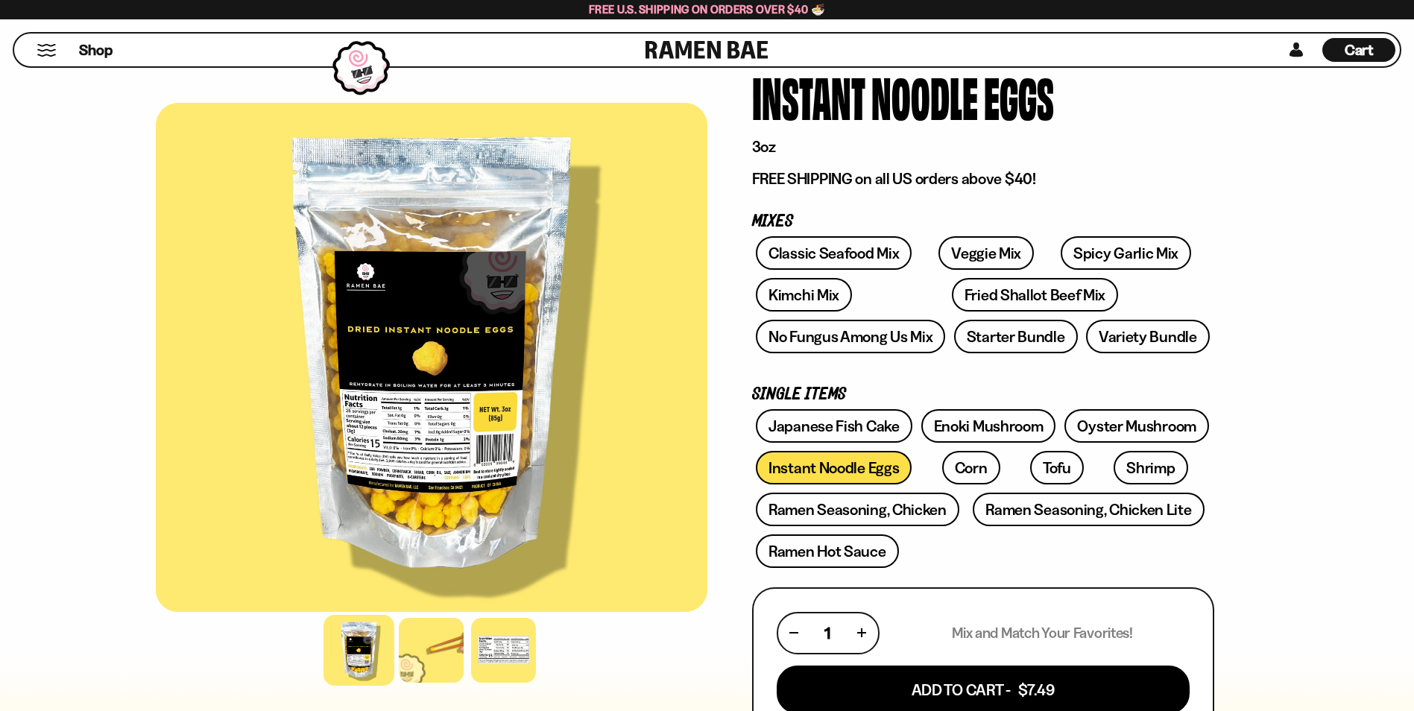
scroll to position [149, 0]
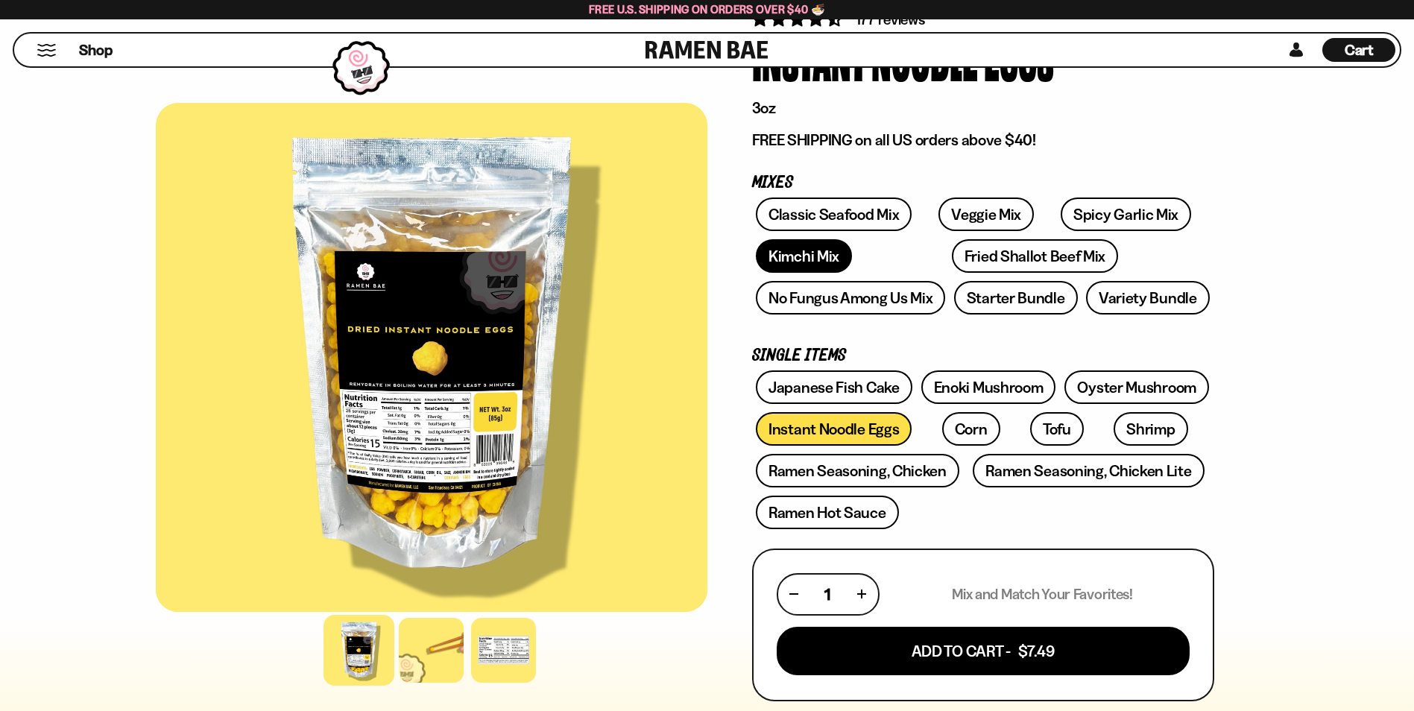
click at [816, 259] on link "Kimchi Mix" at bounding box center [804, 256] width 96 height 34
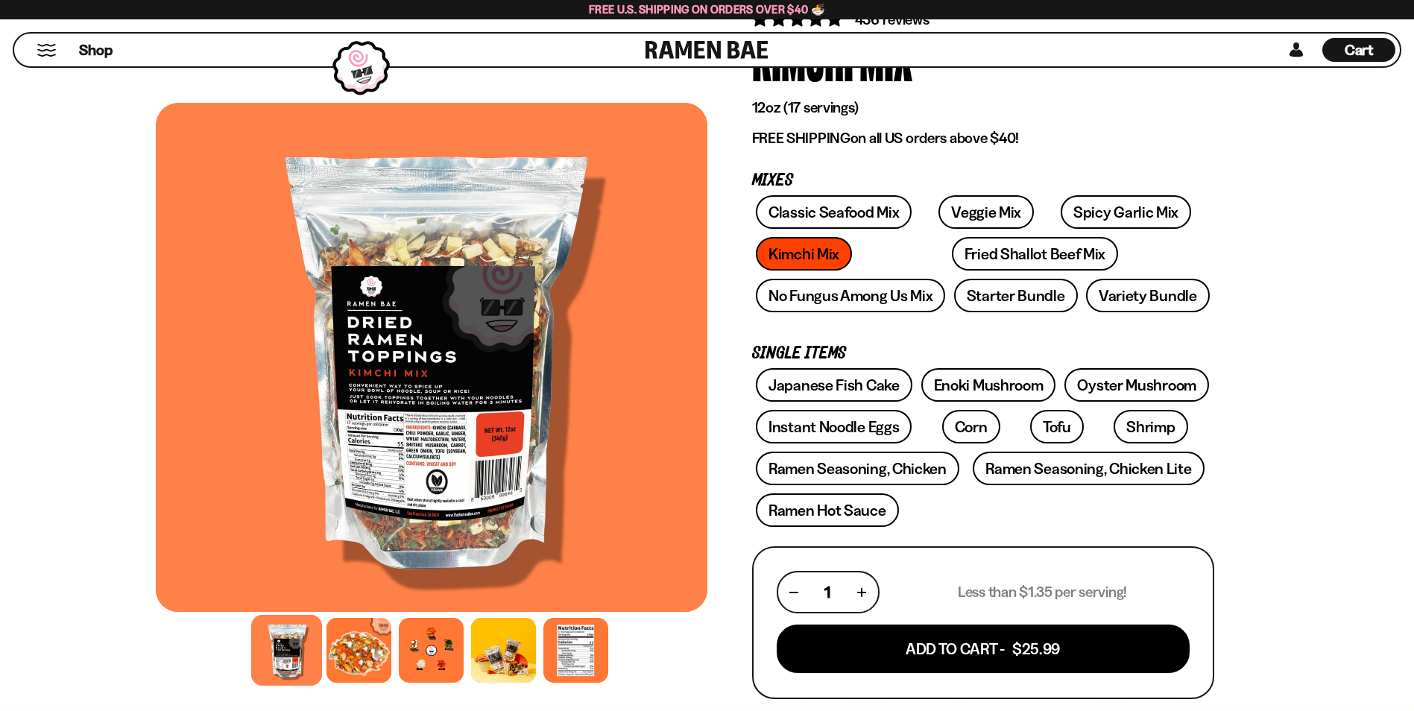
scroll to position [75, 0]
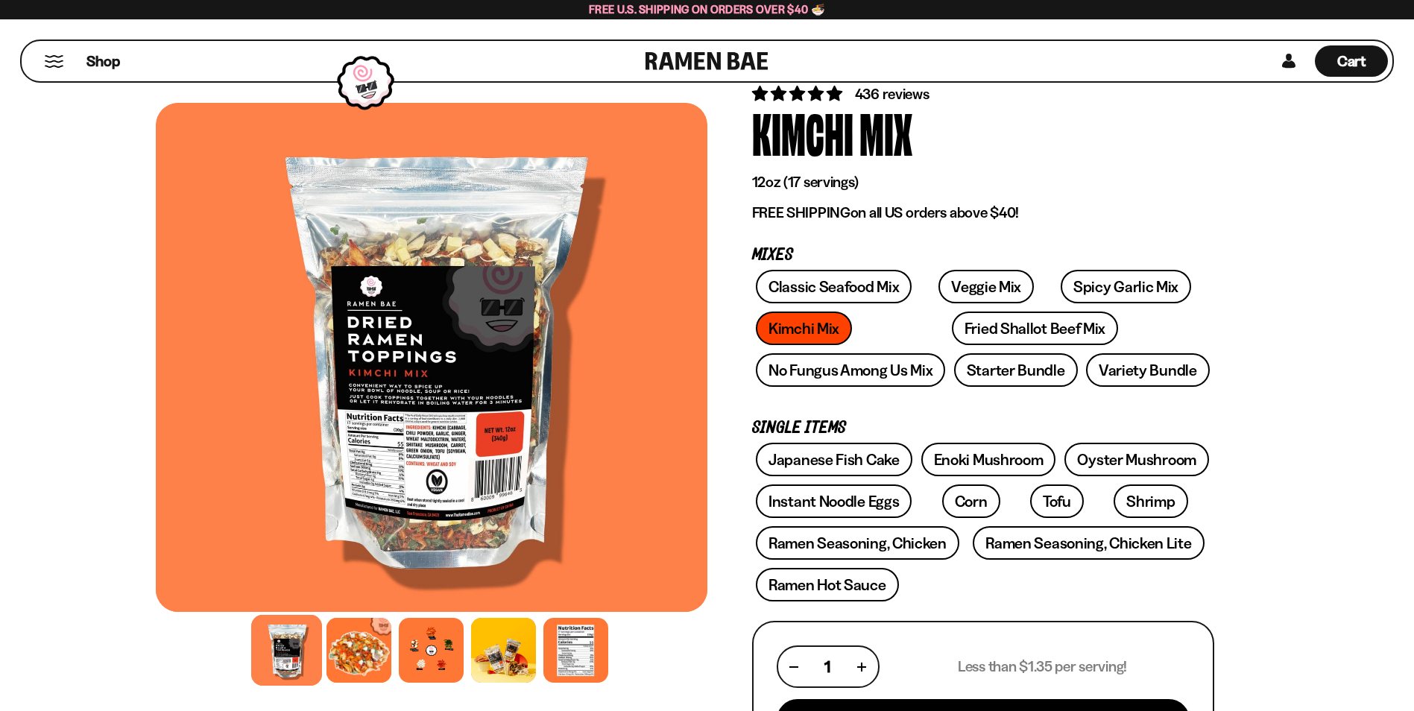
click at [445, 448] on div at bounding box center [432, 357] width 552 height 509
click at [563, 637] on div at bounding box center [575, 650] width 71 height 71
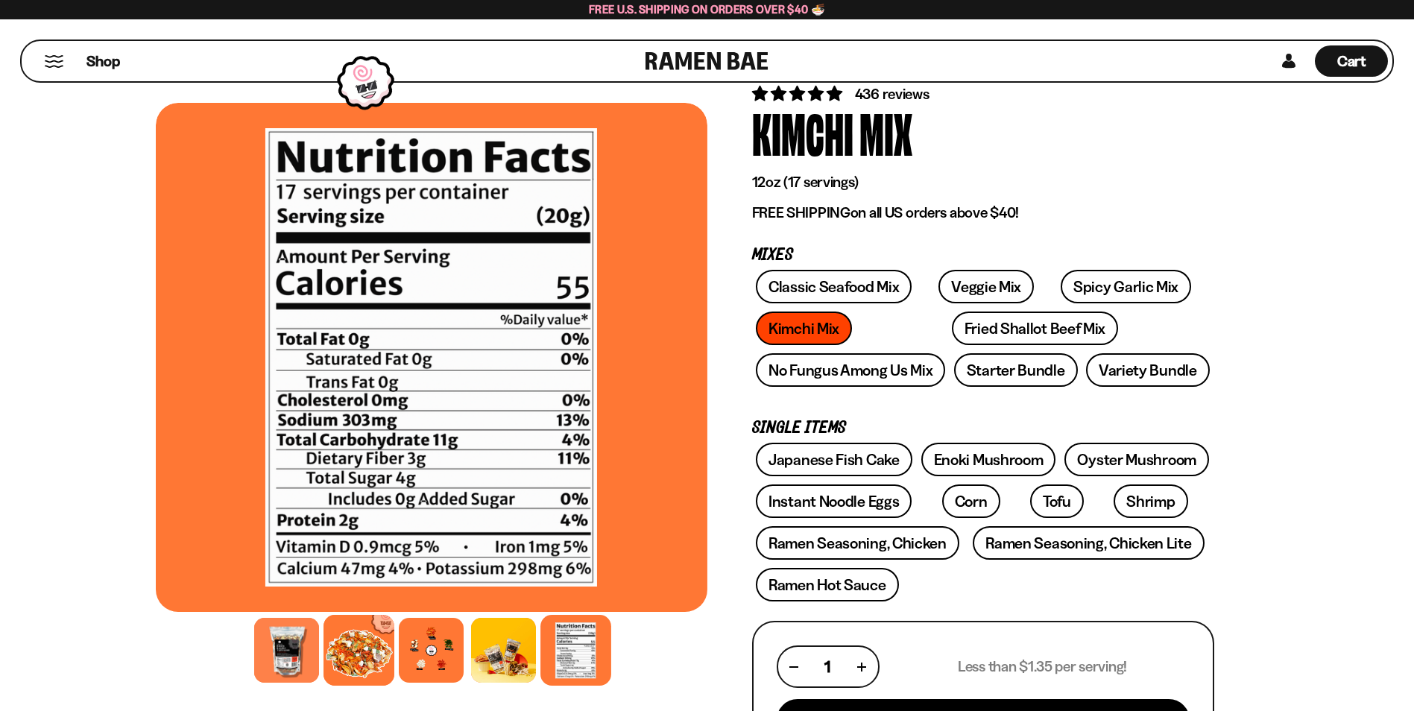
click at [347, 660] on div at bounding box center [359, 650] width 71 height 71
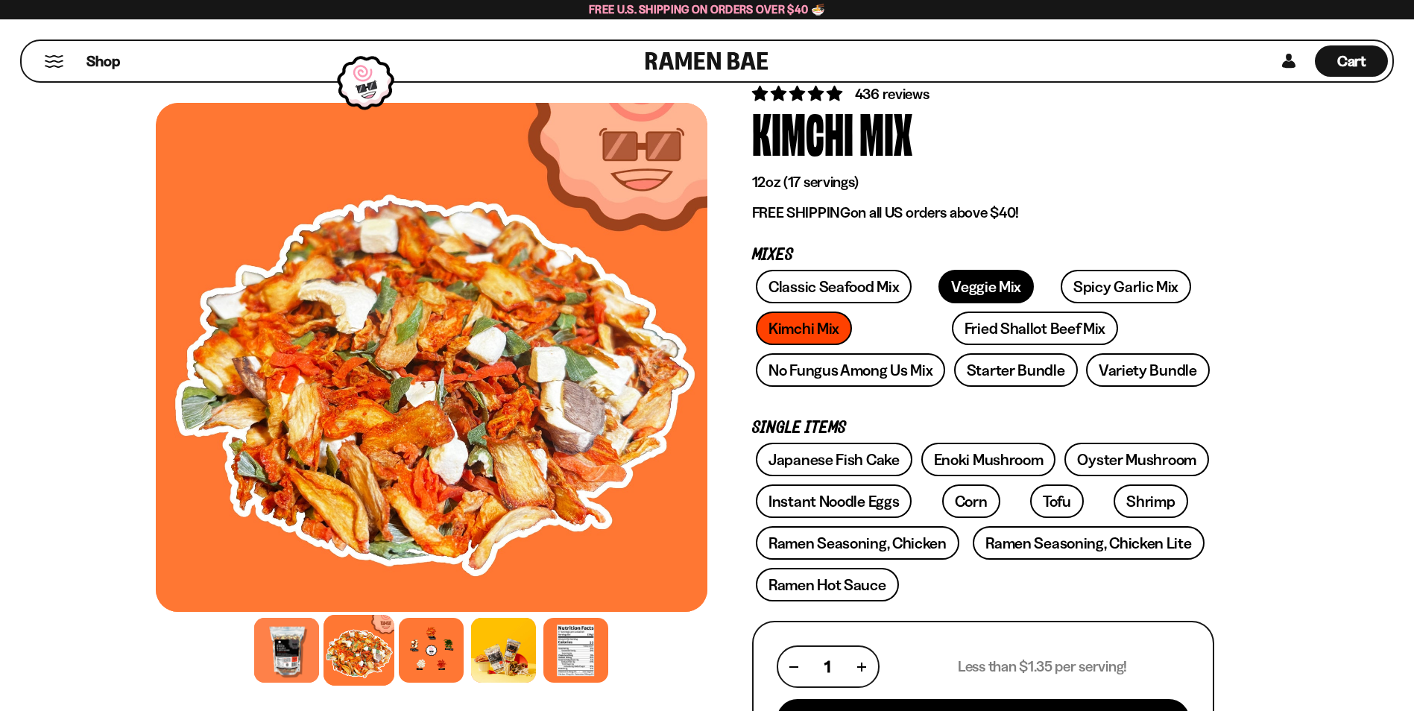
click at [975, 280] on link "Veggie Mix" at bounding box center [986, 287] width 95 height 34
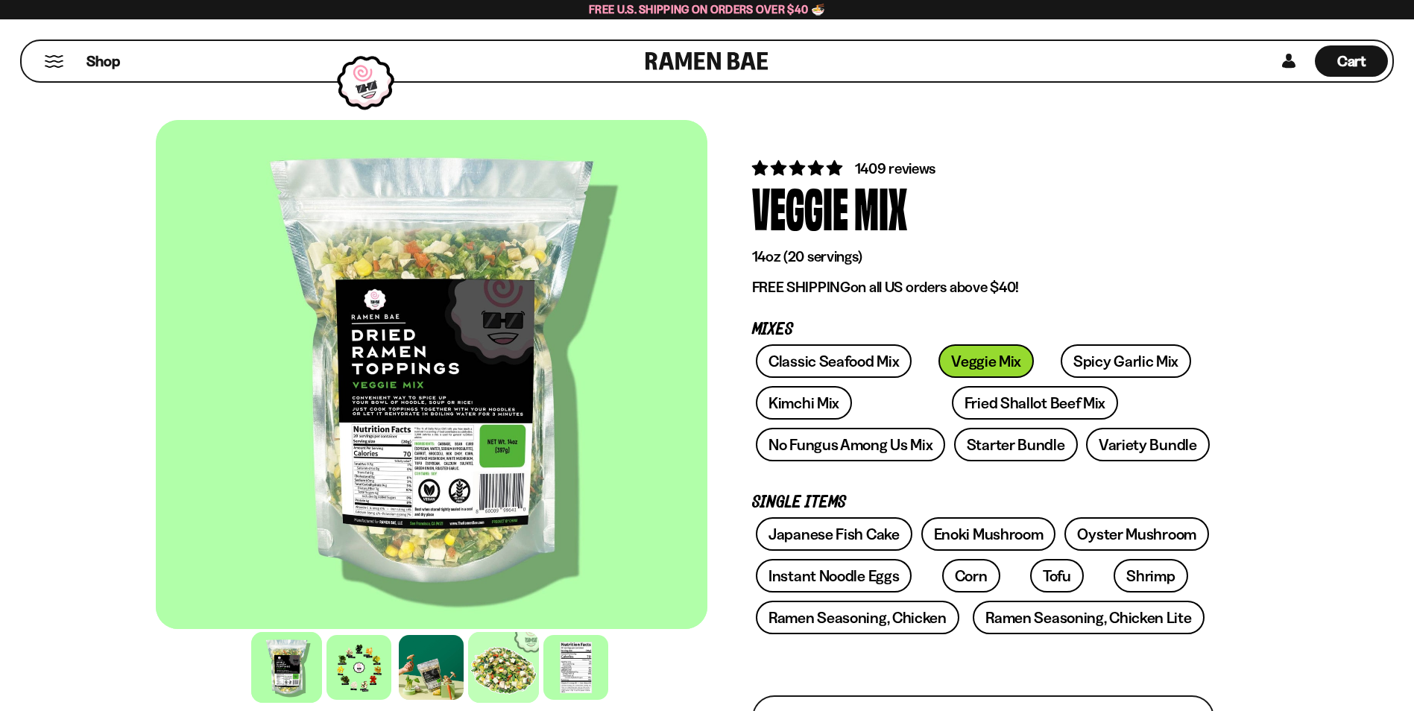
click at [514, 672] on div at bounding box center [503, 667] width 71 height 71
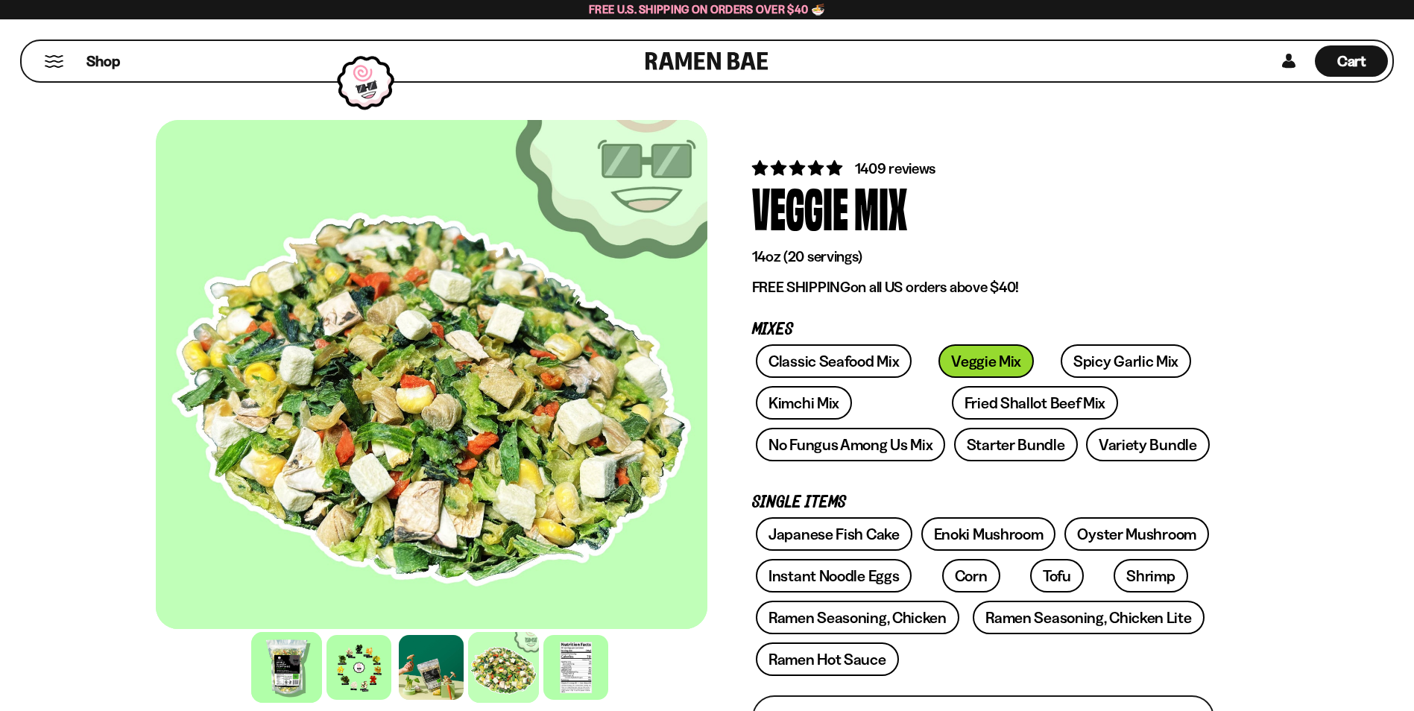
click at [291, 667] on div at bounding box center [286, 667] width 71 height 71
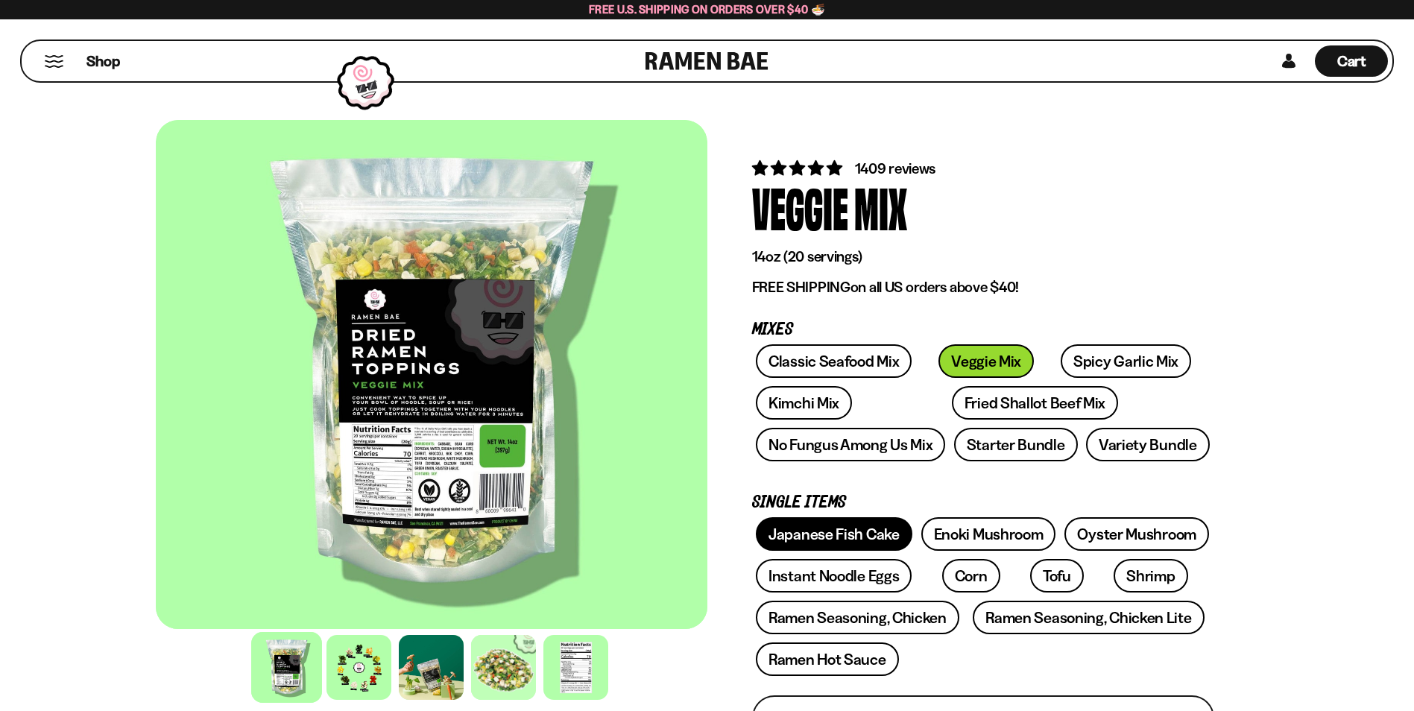
click at [789, 529] on link "Japanese Fish Cake" at bounding box center [834, 534] width 157 height 34
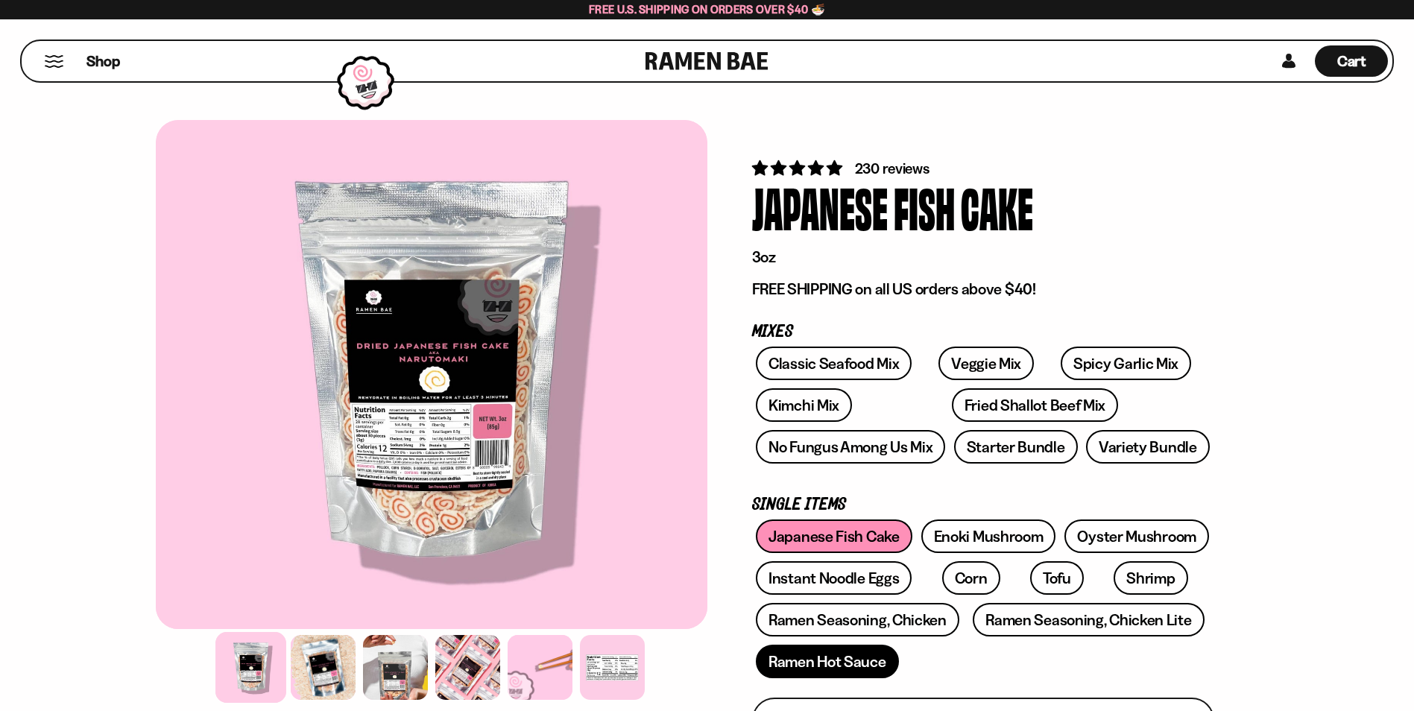
click at [819, 667] on link "Ramen Hot Sauce" at bounding box center [827, 662] width 143 height 34
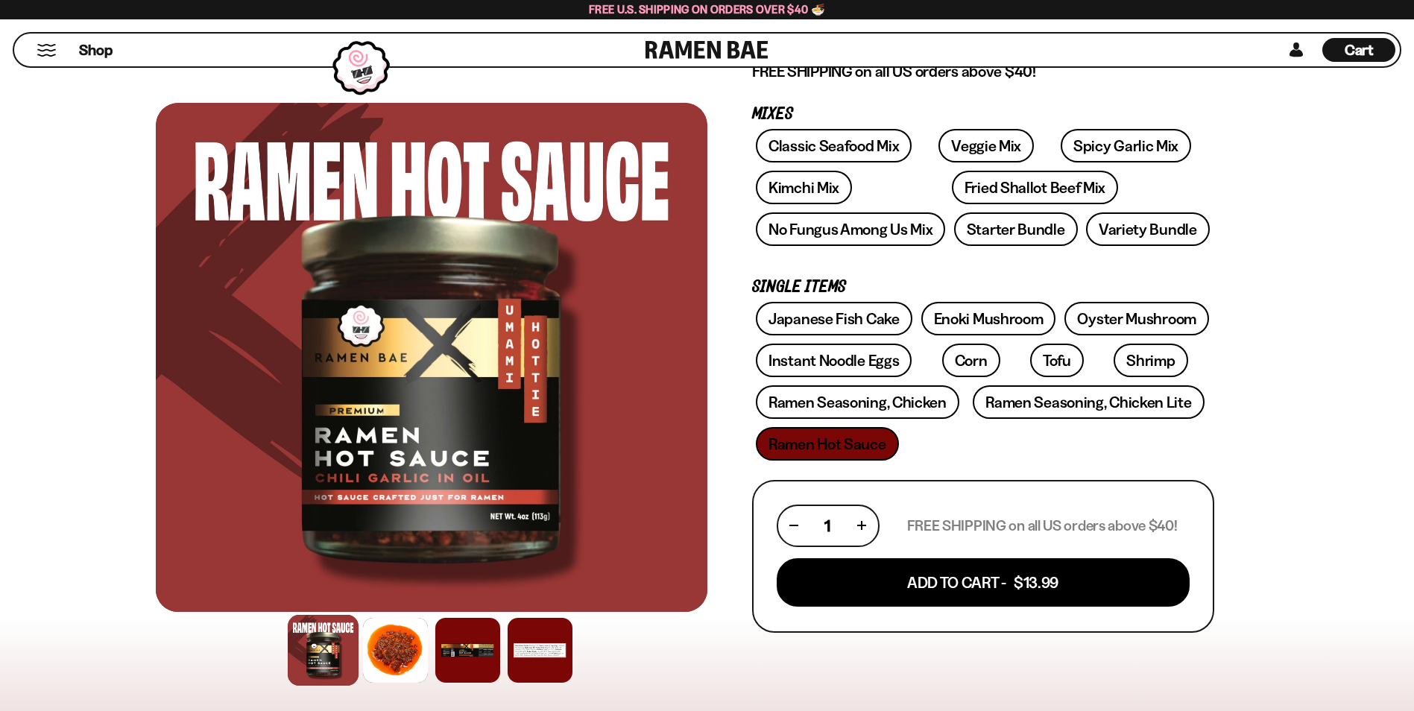
scroll to position [224, 0]
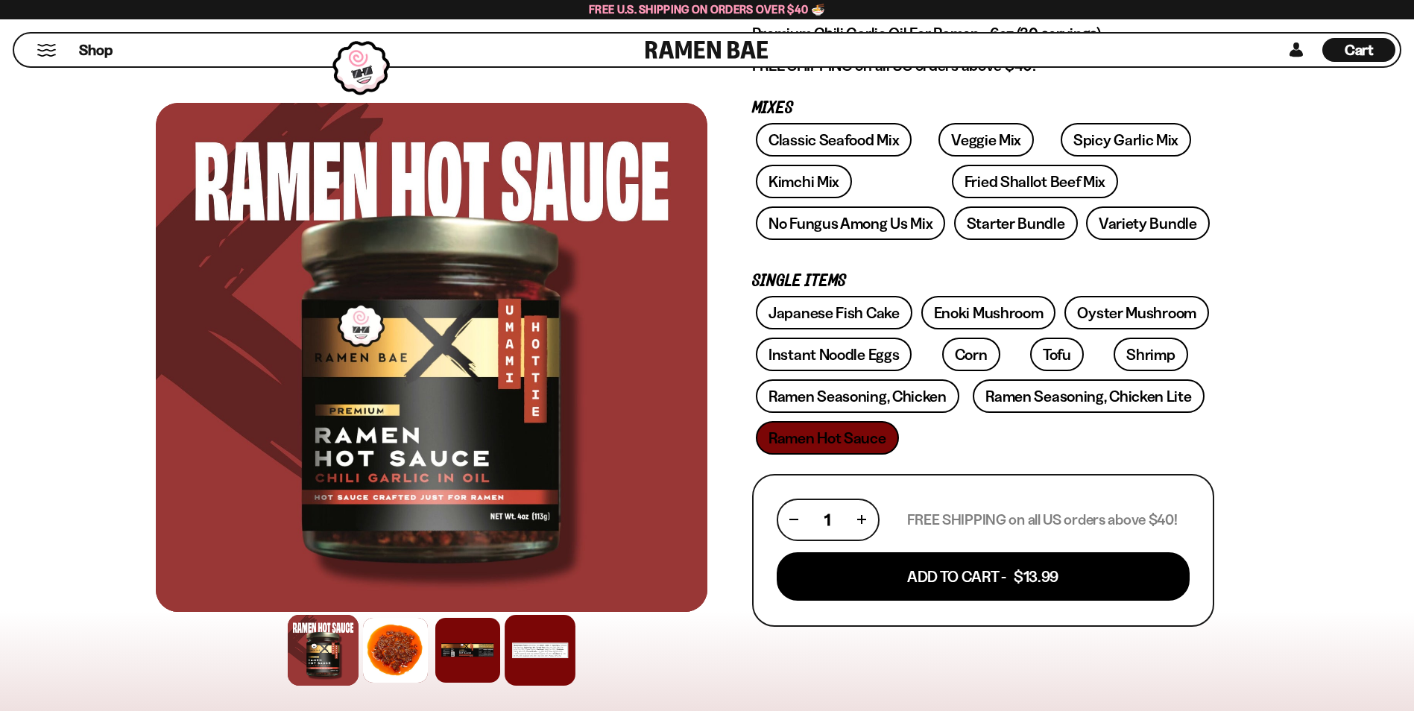
click at [531, 636] on div at bounding box center [540, 650] width 71 height 71
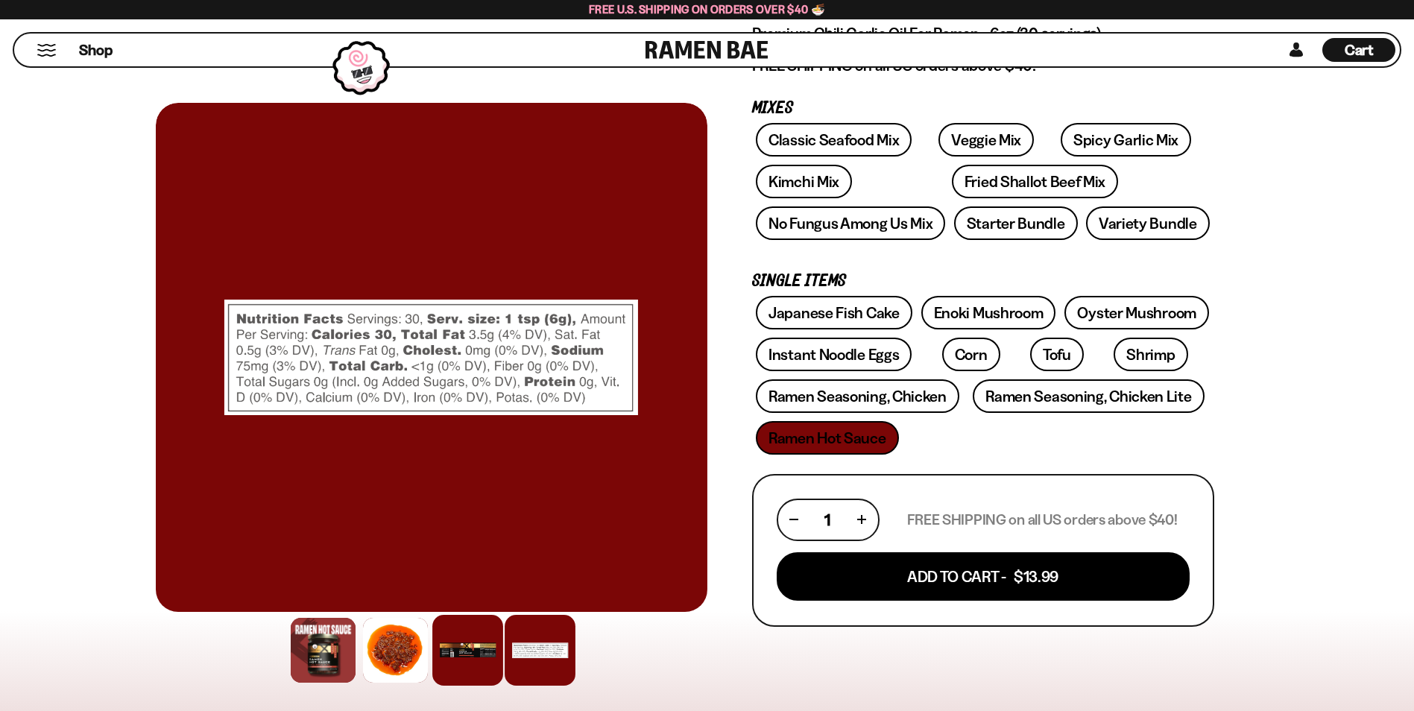
click at [464, 654] on div at bounding box center [467, 650] width 71 height 71
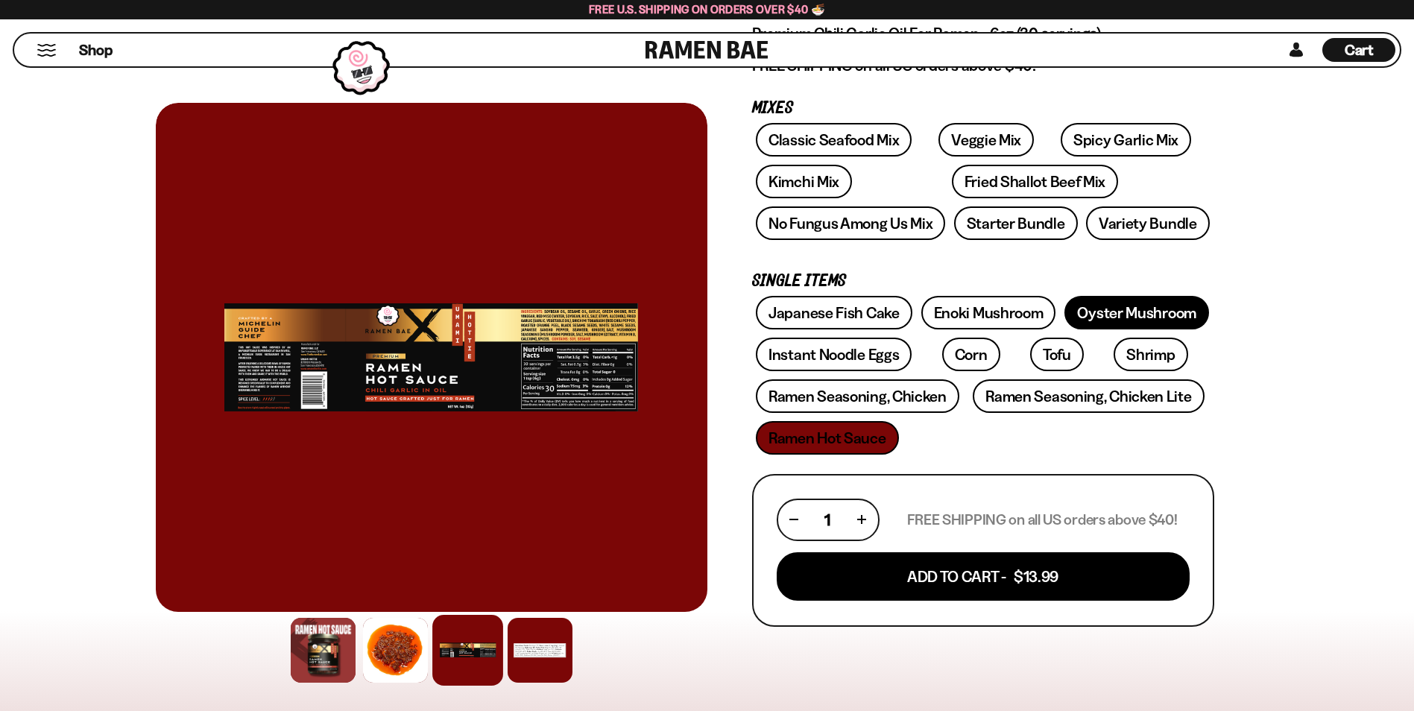
click at [1146, 306] on link "Oyster Mushroom" at bounding box center [1137, 313] width 145 height 34
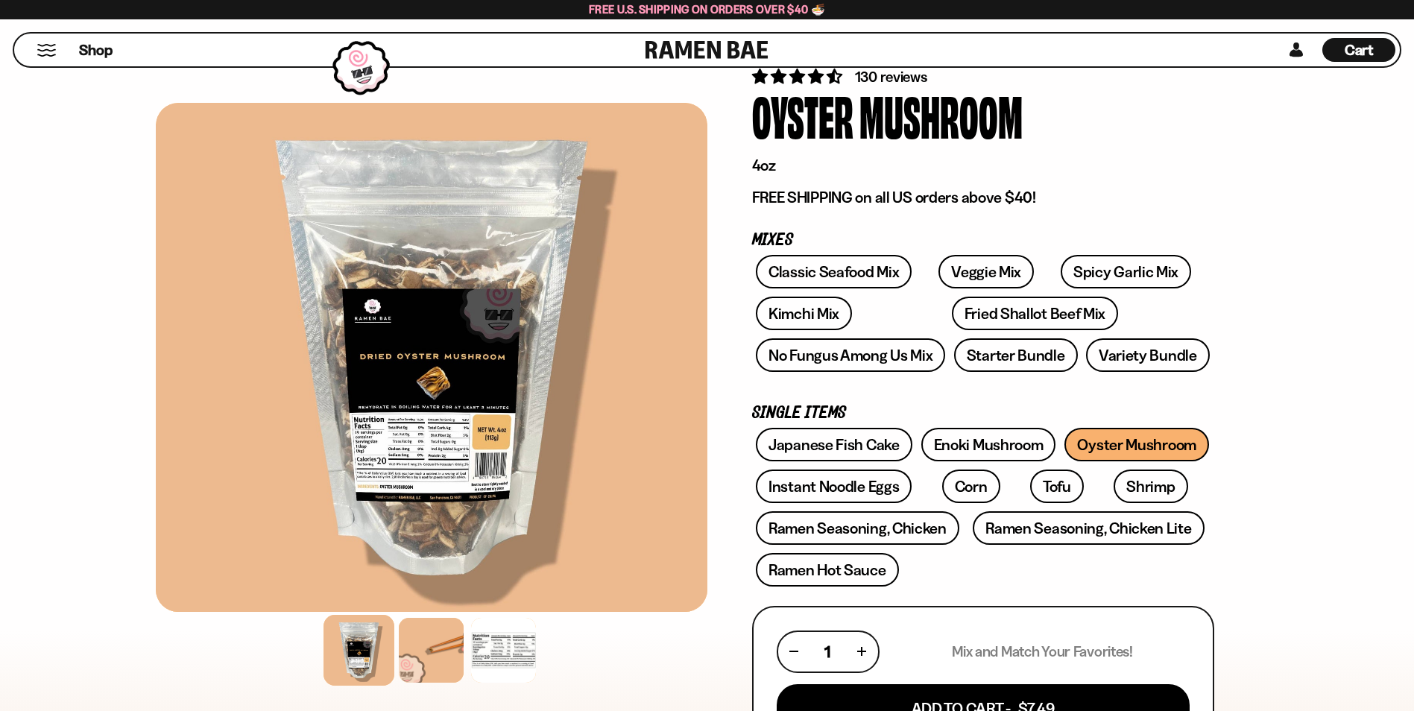
scroll to position [149, 0]
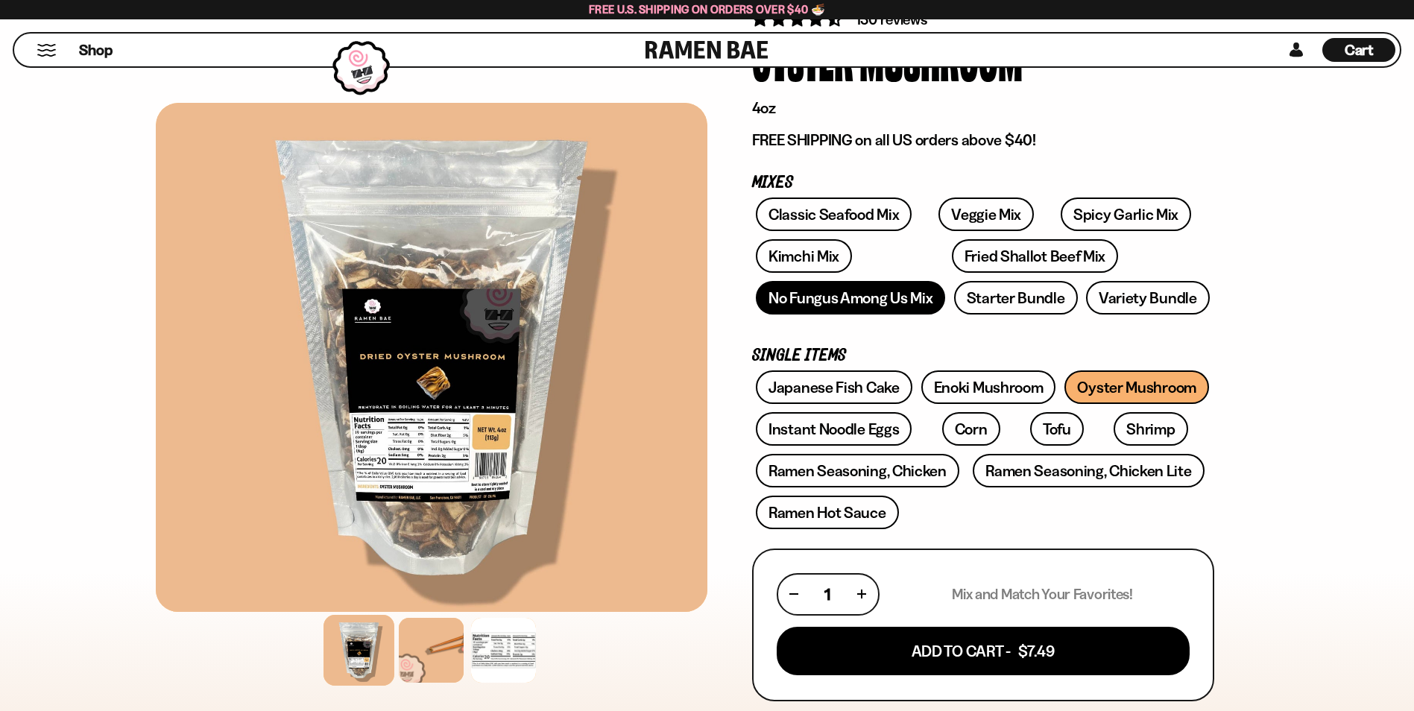
click at [907, 294] on link "No Fungus Among Us Mix" at bounding box center [850, 298] width 189 height 34
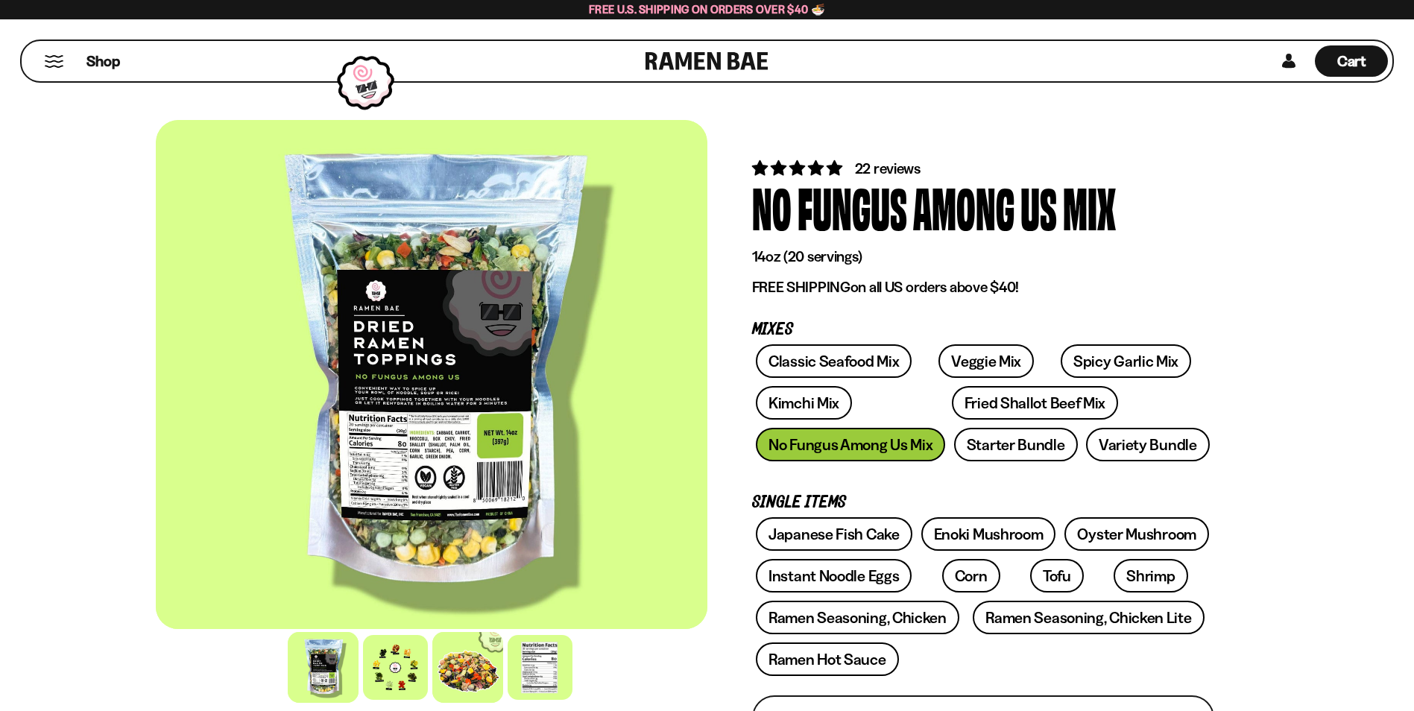
click at [466, 667] on div at bounding box center [467, 667] width 71 height 71
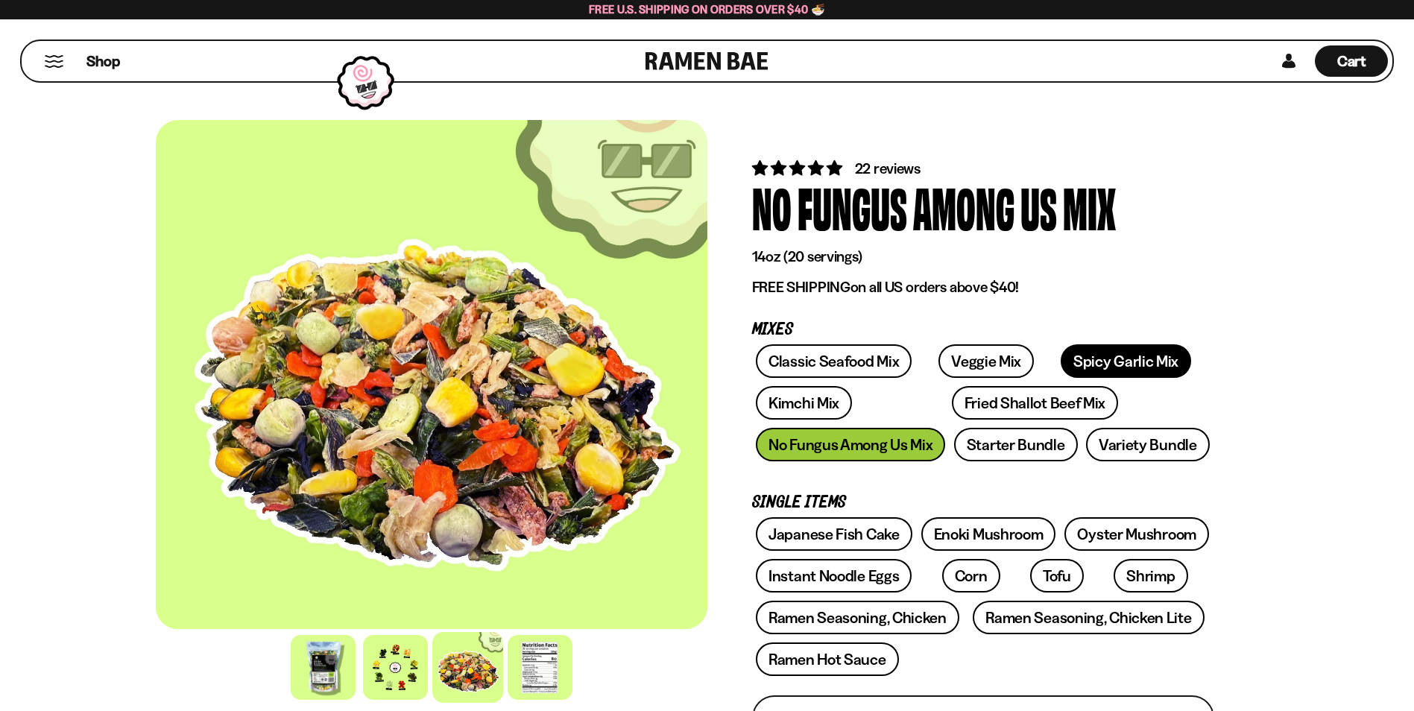
click at [1087, 356] on link "Spicy Garlic Mix" at bounding box center [1126, 361] width 130 height 34
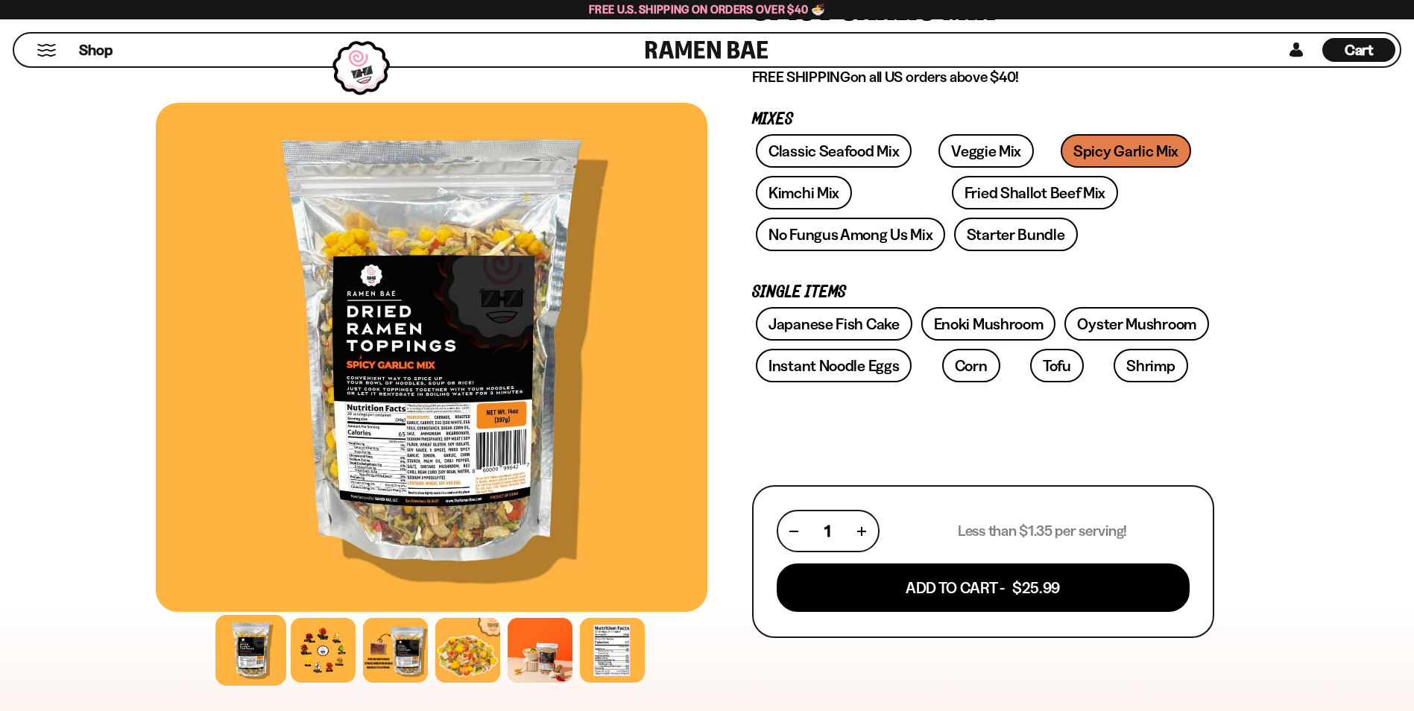
scroll to position [224, 0]
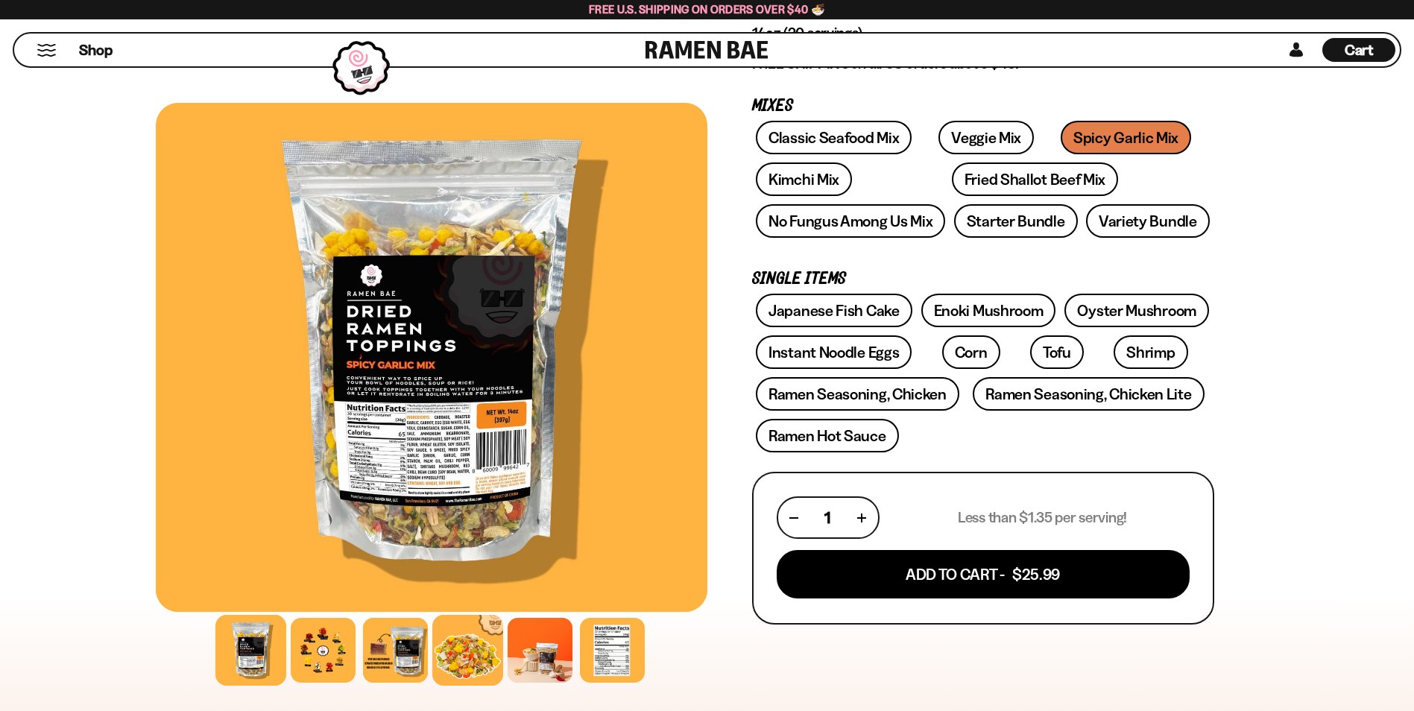
click at [467, 658] on div at bounding box center [467, 650] width 71 height 71
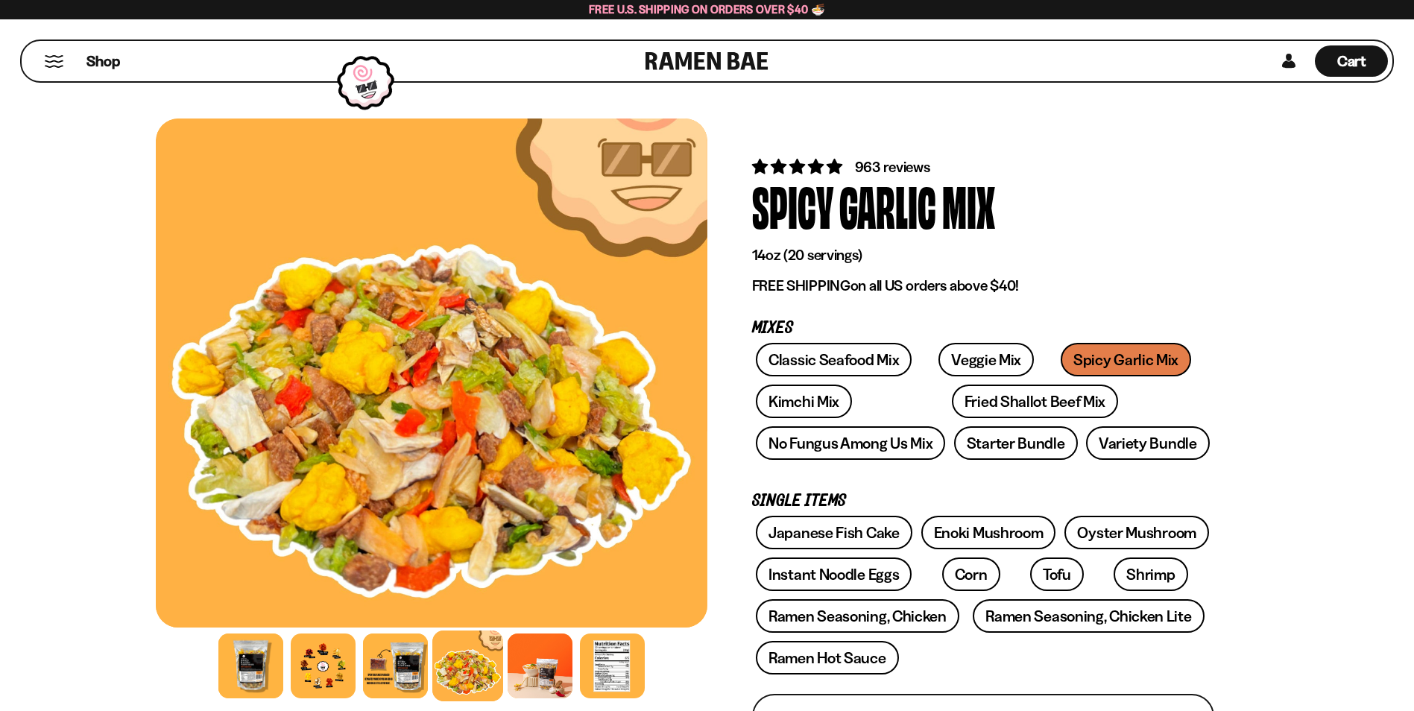
scroll to position [0, 0]
